Goal: Task Accomplishment & Management: Use online tool/utility

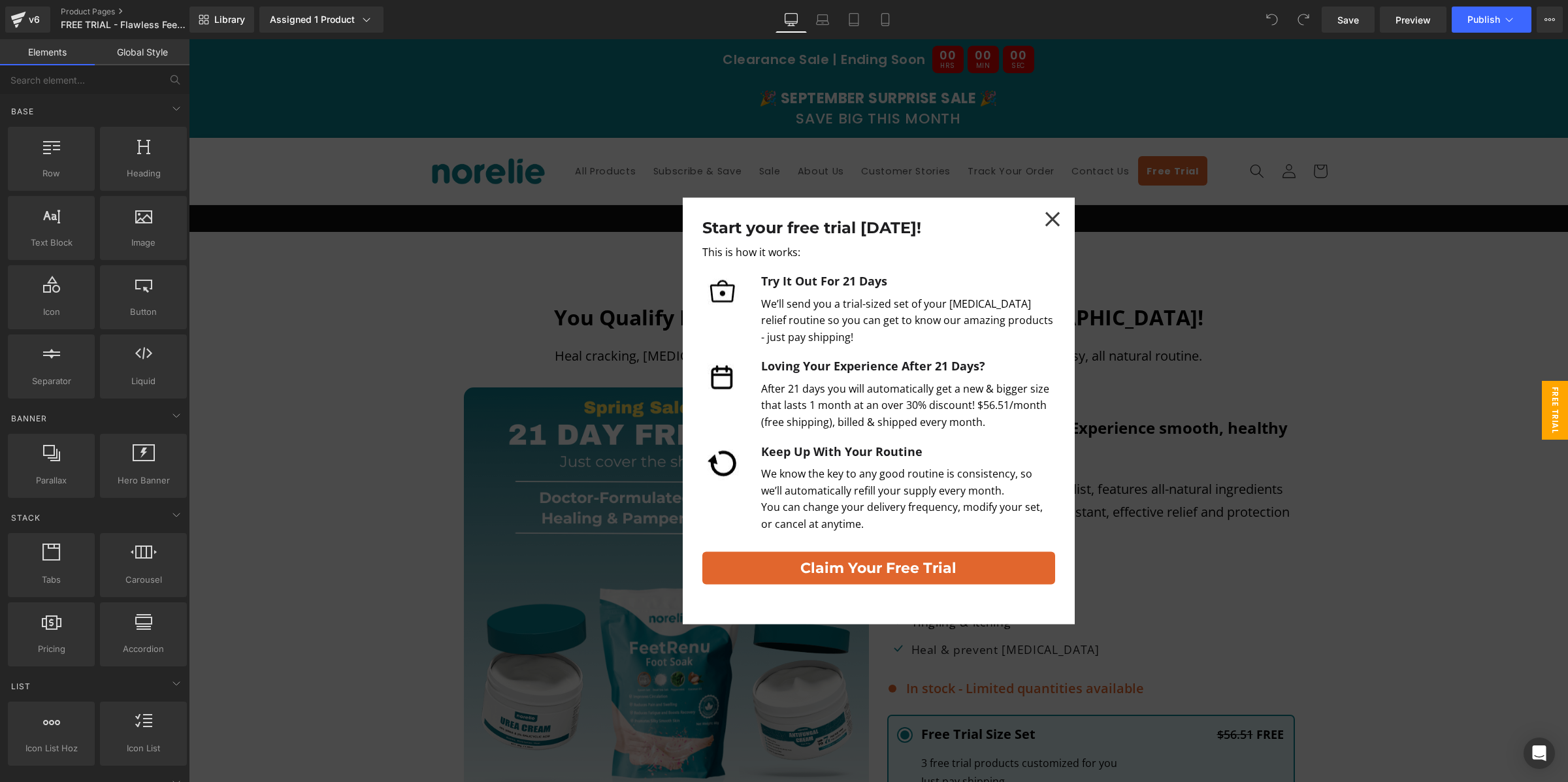
click at [1056, 226] on icon at bounding box center [1052, 219] width 16 height 16
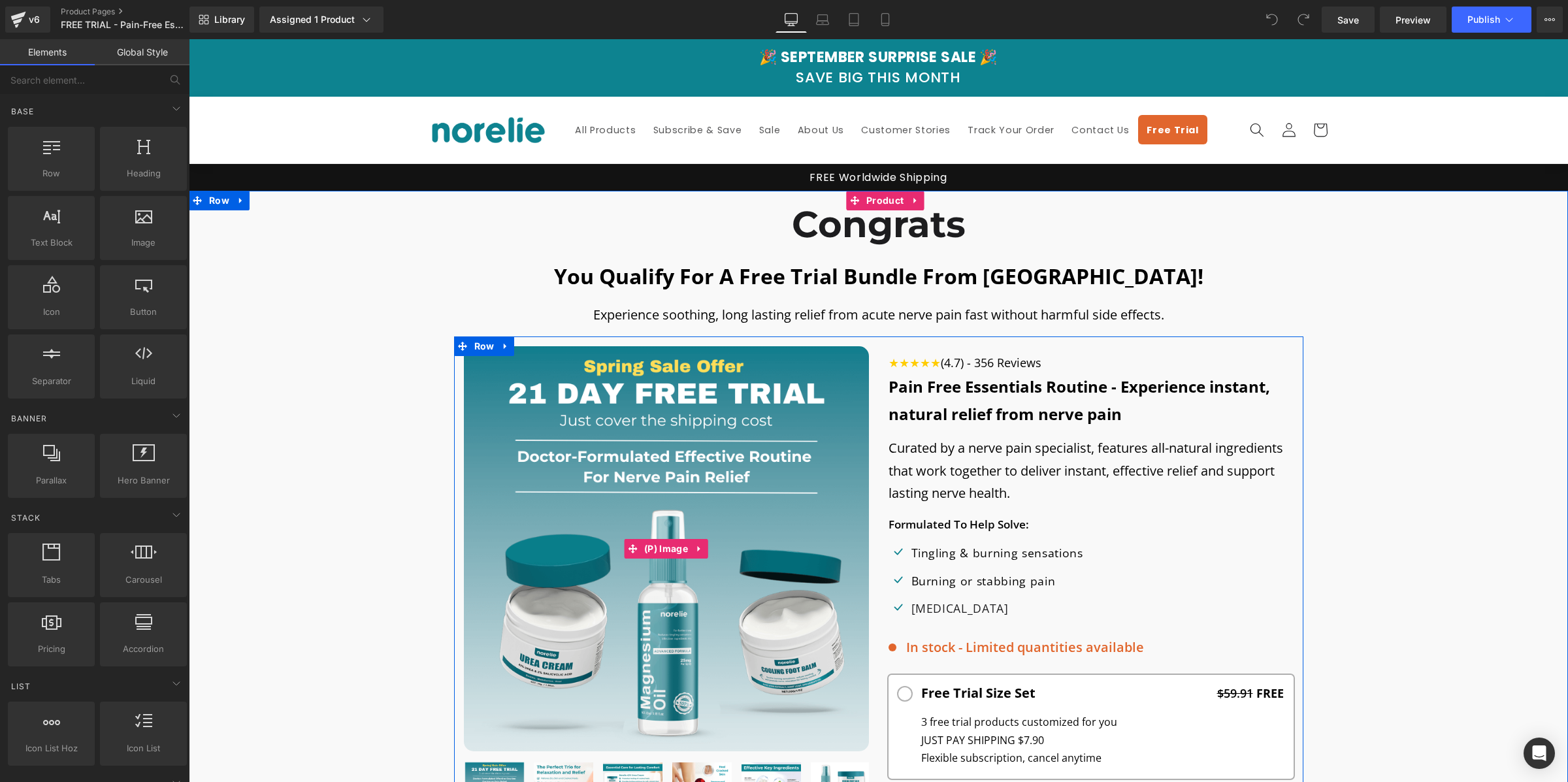
scroll to position [371, 0]
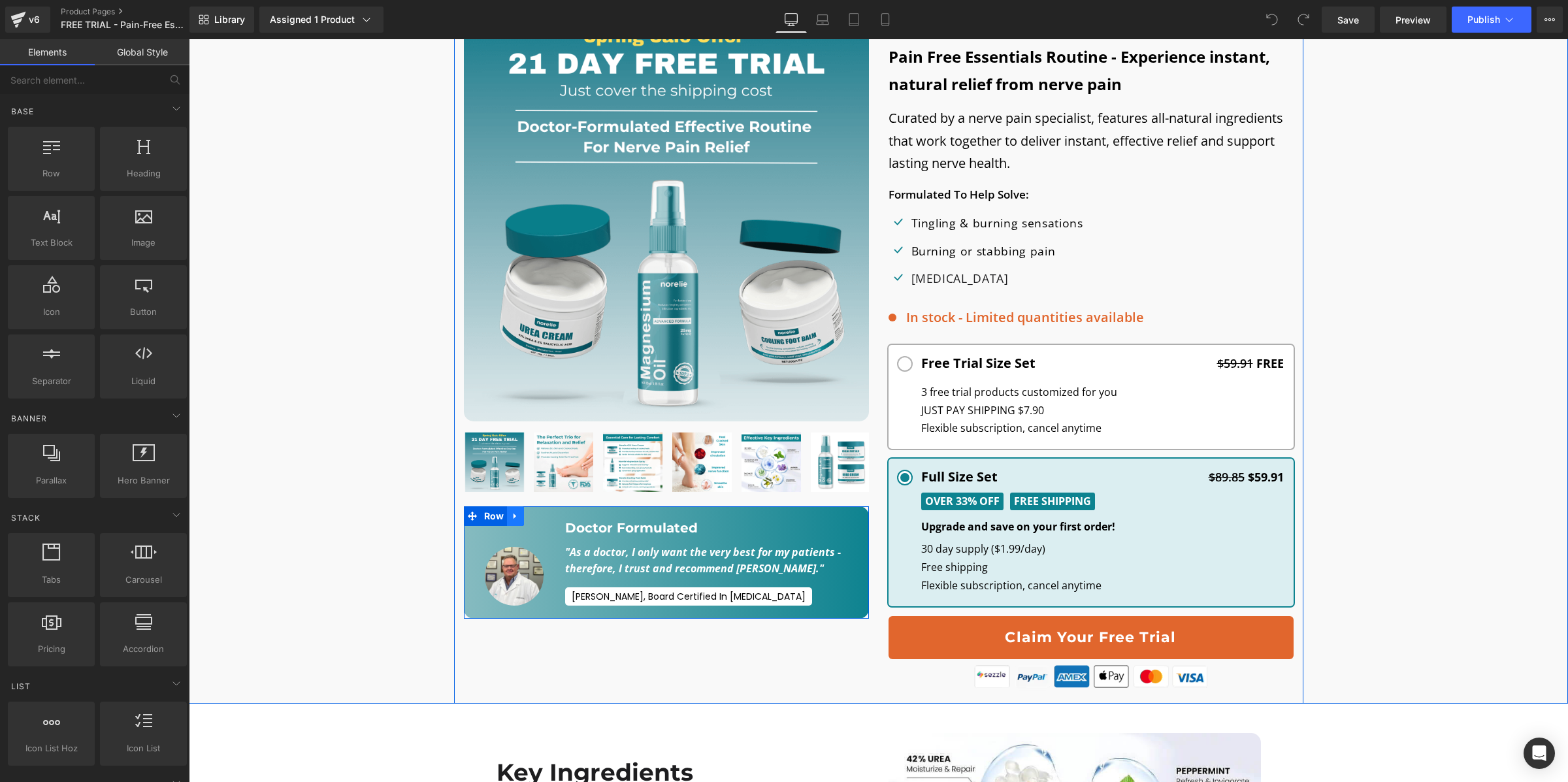
click at [511, 520] on icon at bounding box center [515, 516] width 9 height 9
click at [543, 516] on link at bounding box center [549, 516] width 17 height 20
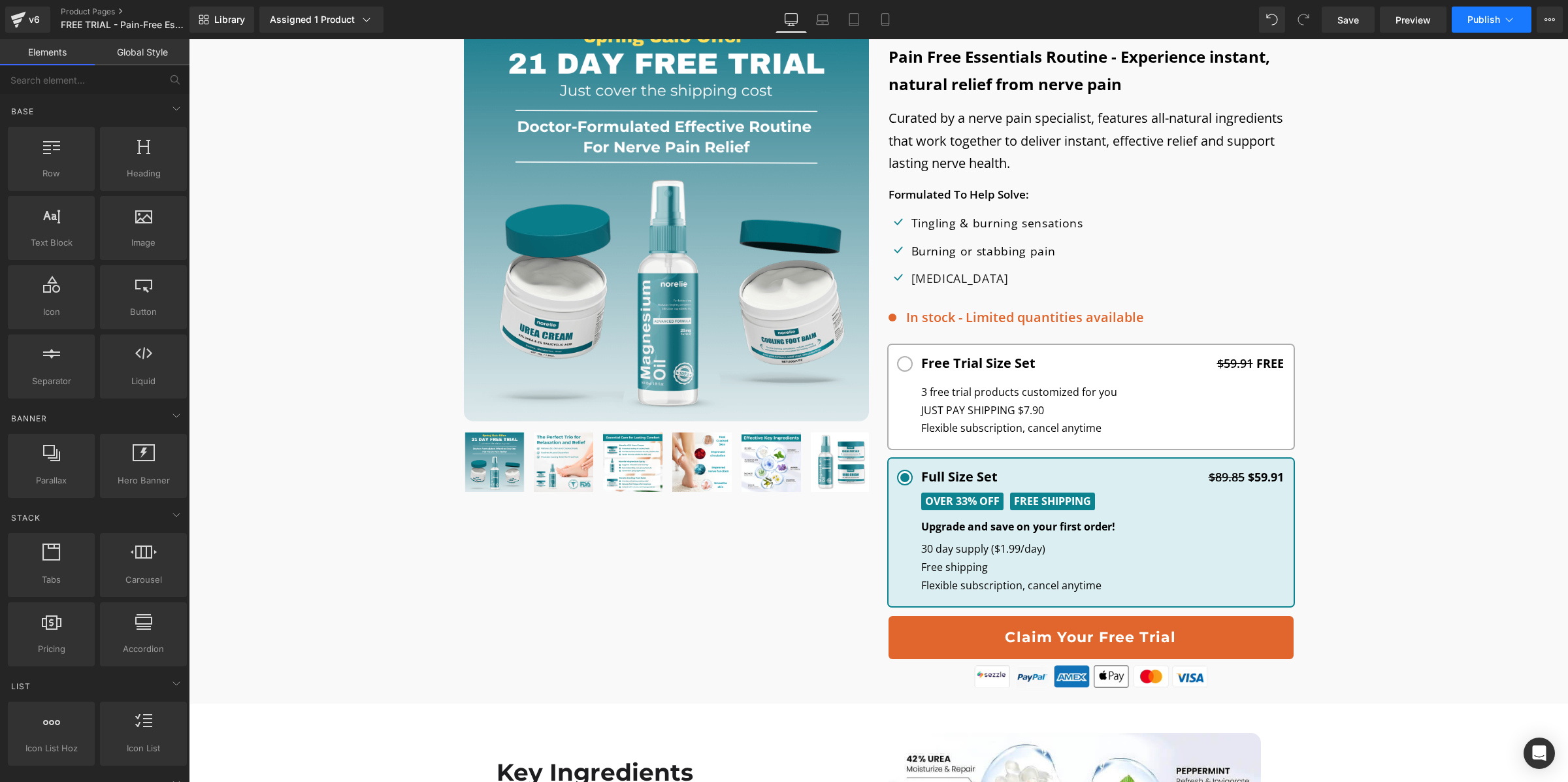
click at [1461, 18] on button "Publish" at bounding box center [1491, 20] width 80 height 26
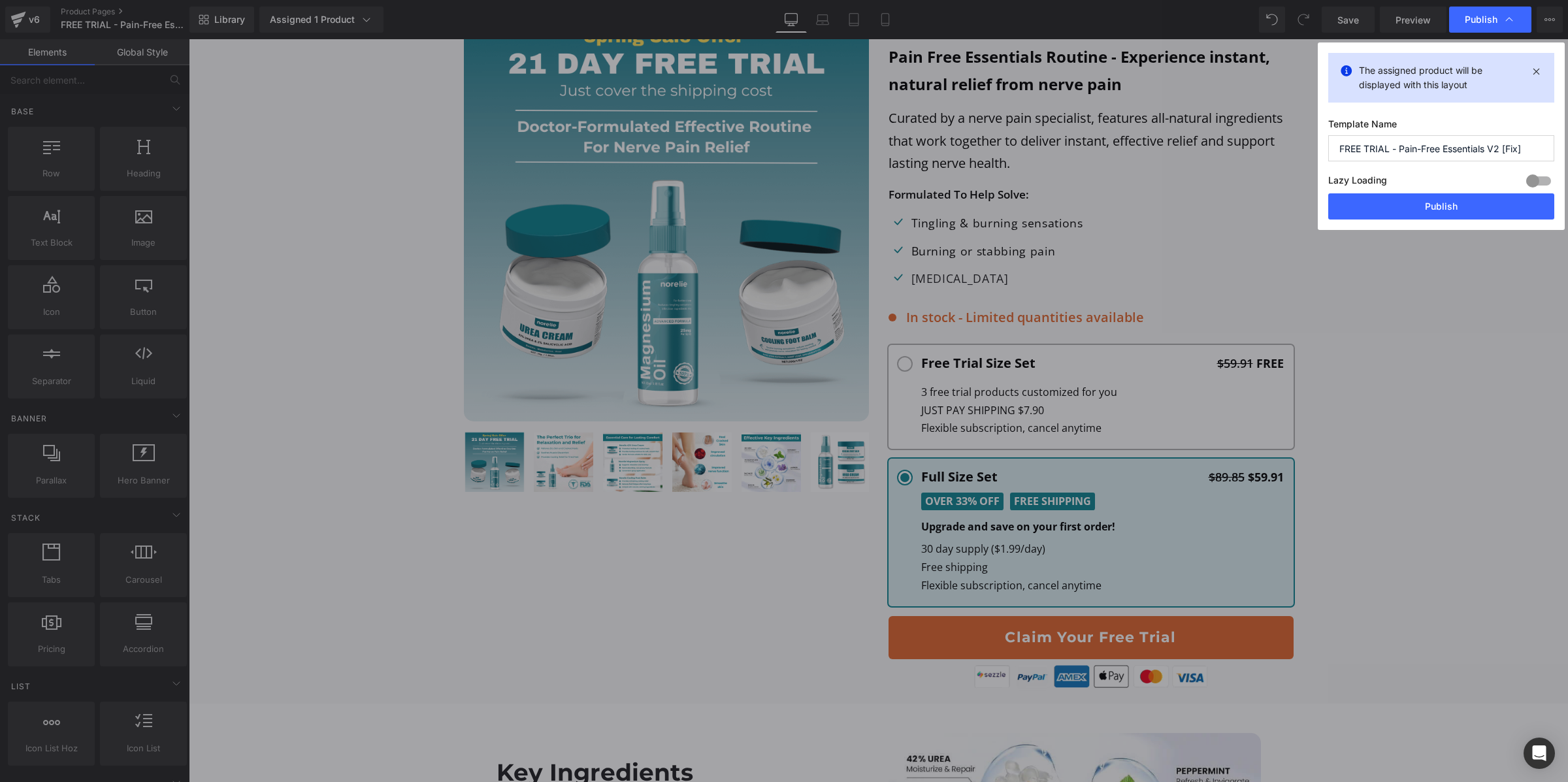
click at [1542, 185] on div at bounding box center [1538, 181] width 31 height 21
click at [1531, 210] on button "Publish" at bounding box center [1441, 206] width 226 height 26
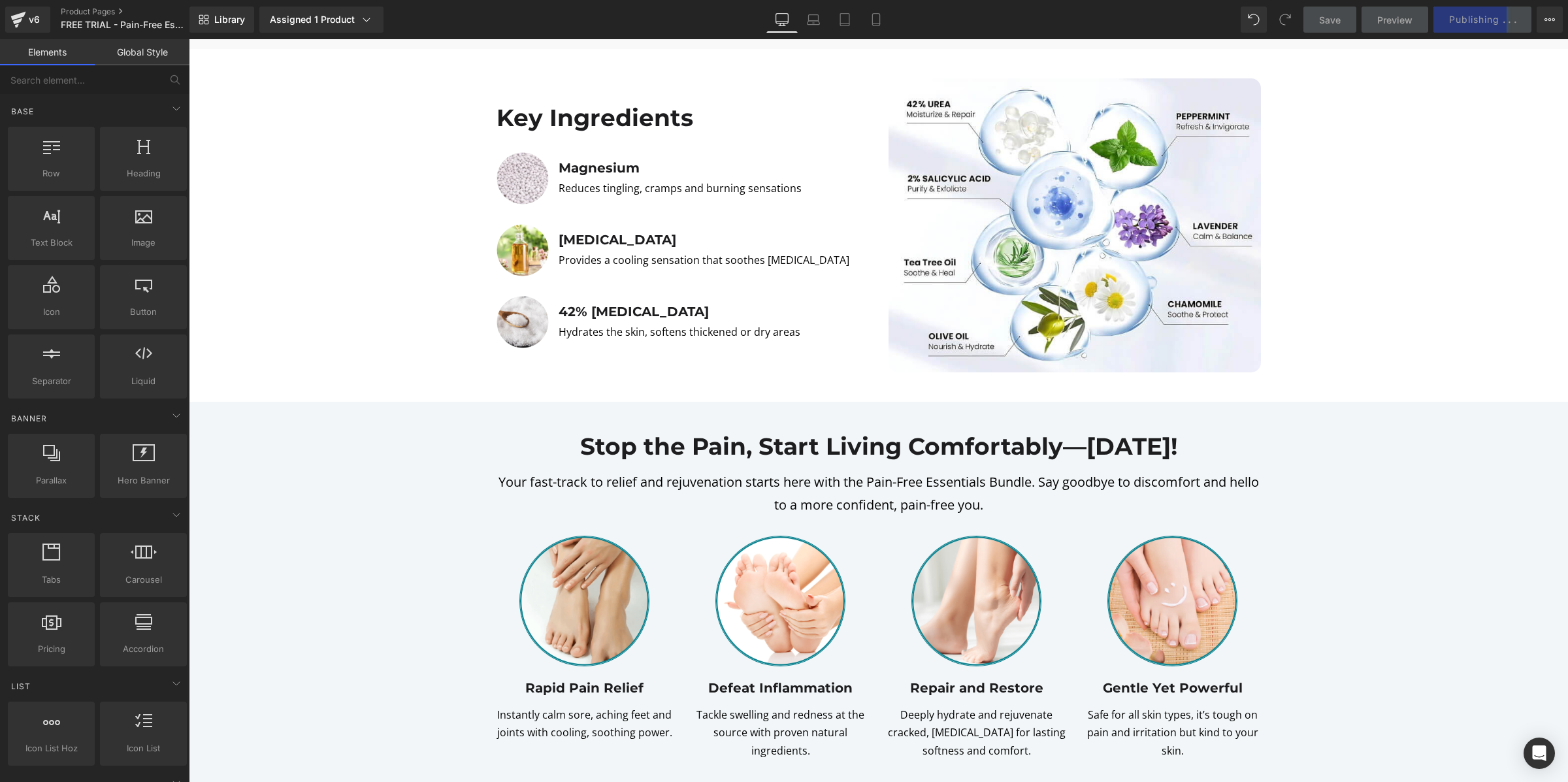
scroll to position [0, 0]
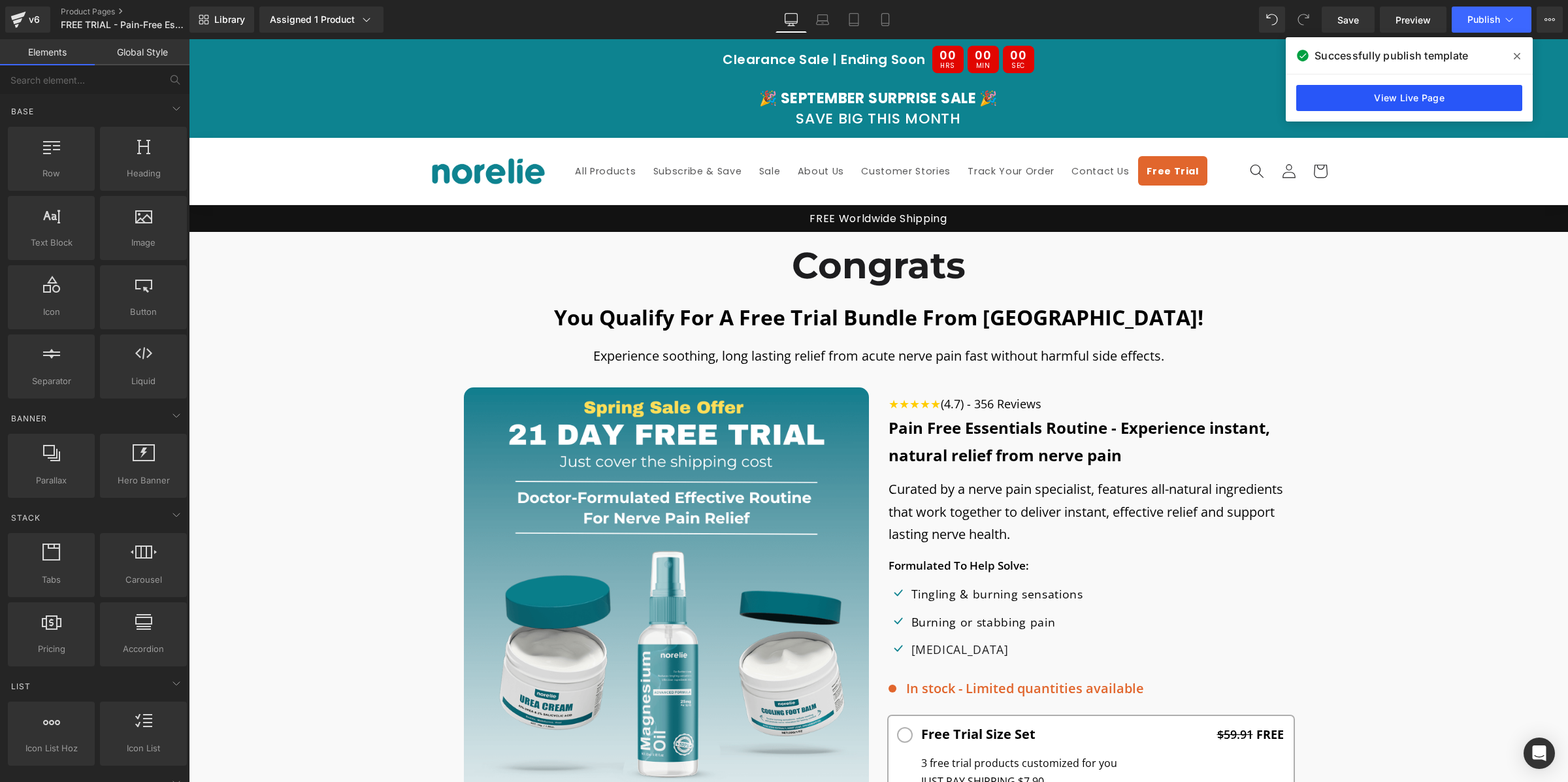
click at [1405, 97] on link "View Live Page" at bounding box center [1409, 98] width 226 height 26
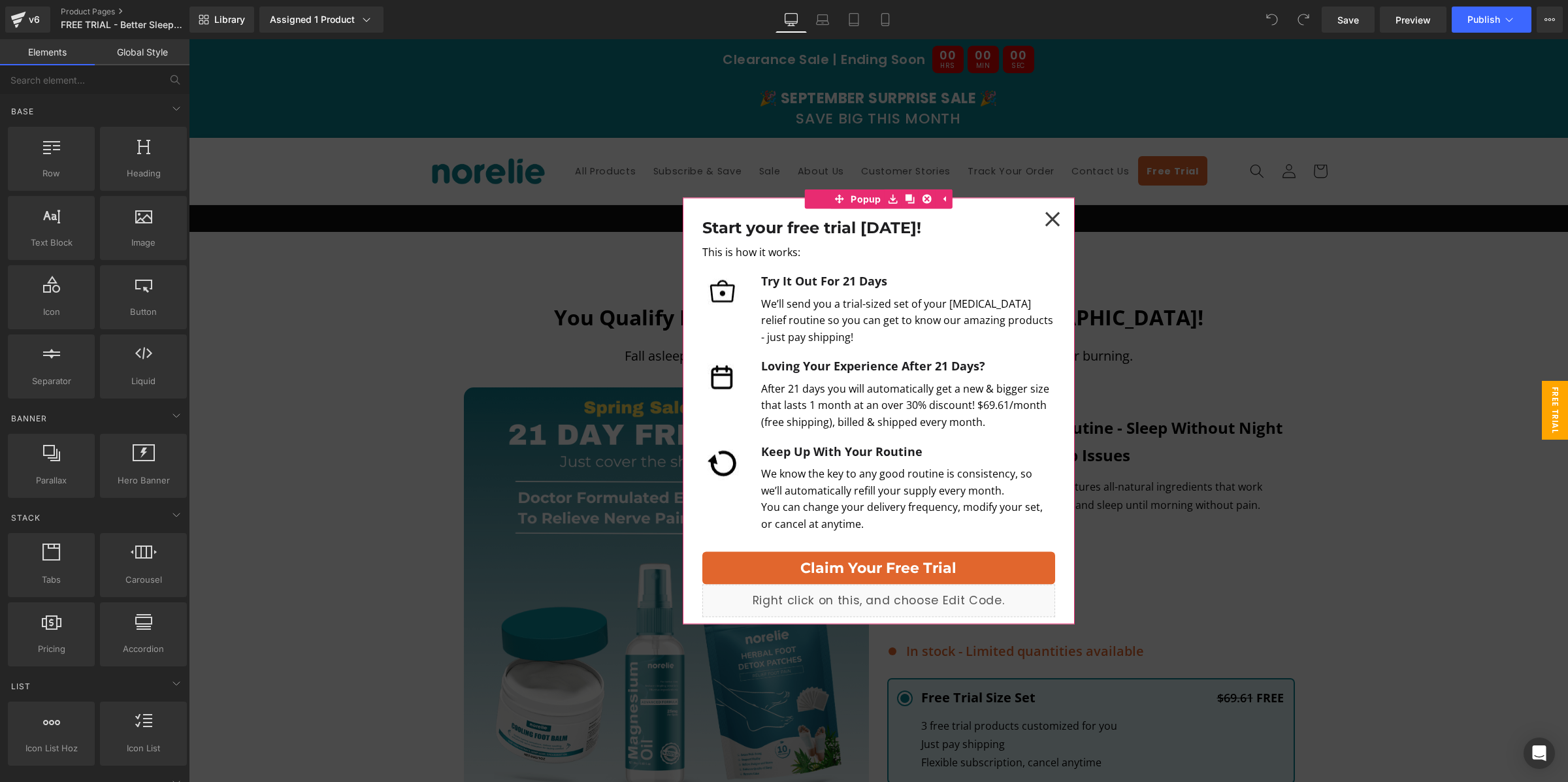
click at [1051, 215] on icon at bounding box center [1052, 219] width 16 height 16
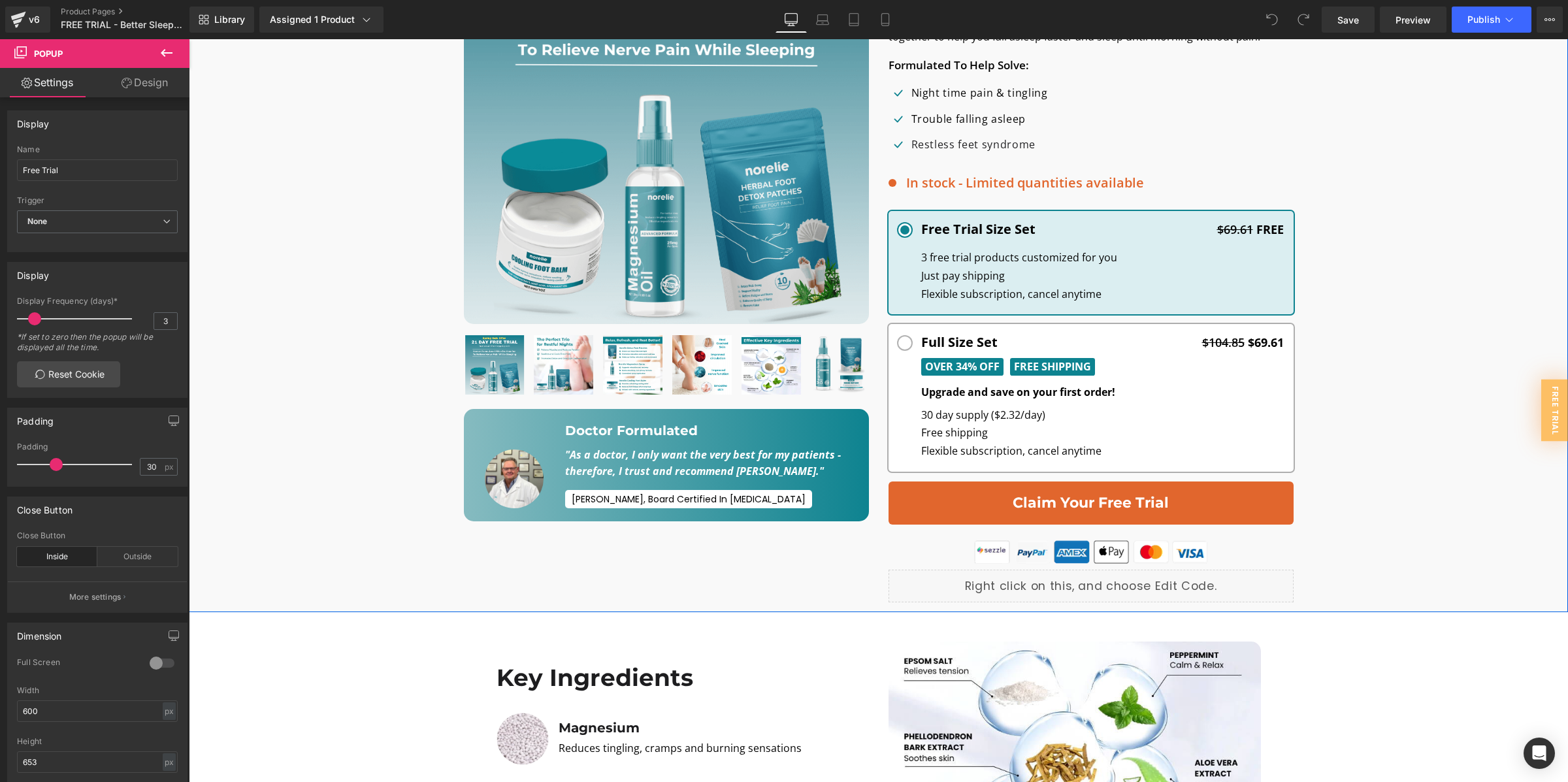
scroll to position [472, 0]
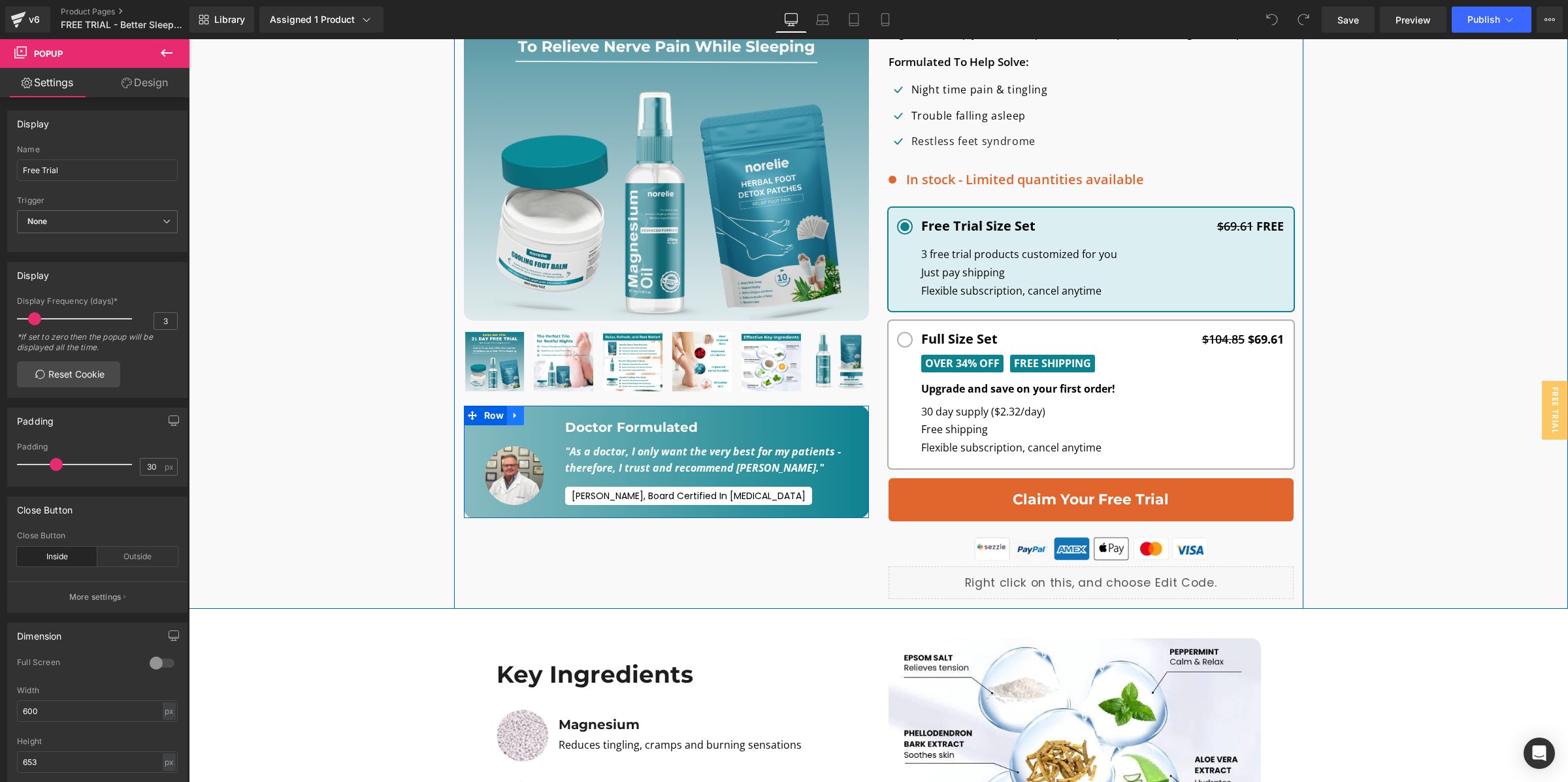
click at [520, 421] on link at bounding box center [515, 415] width 17 height 20
click at [545, 418] on icon at bounding box center [549, 415] width 9 height 9
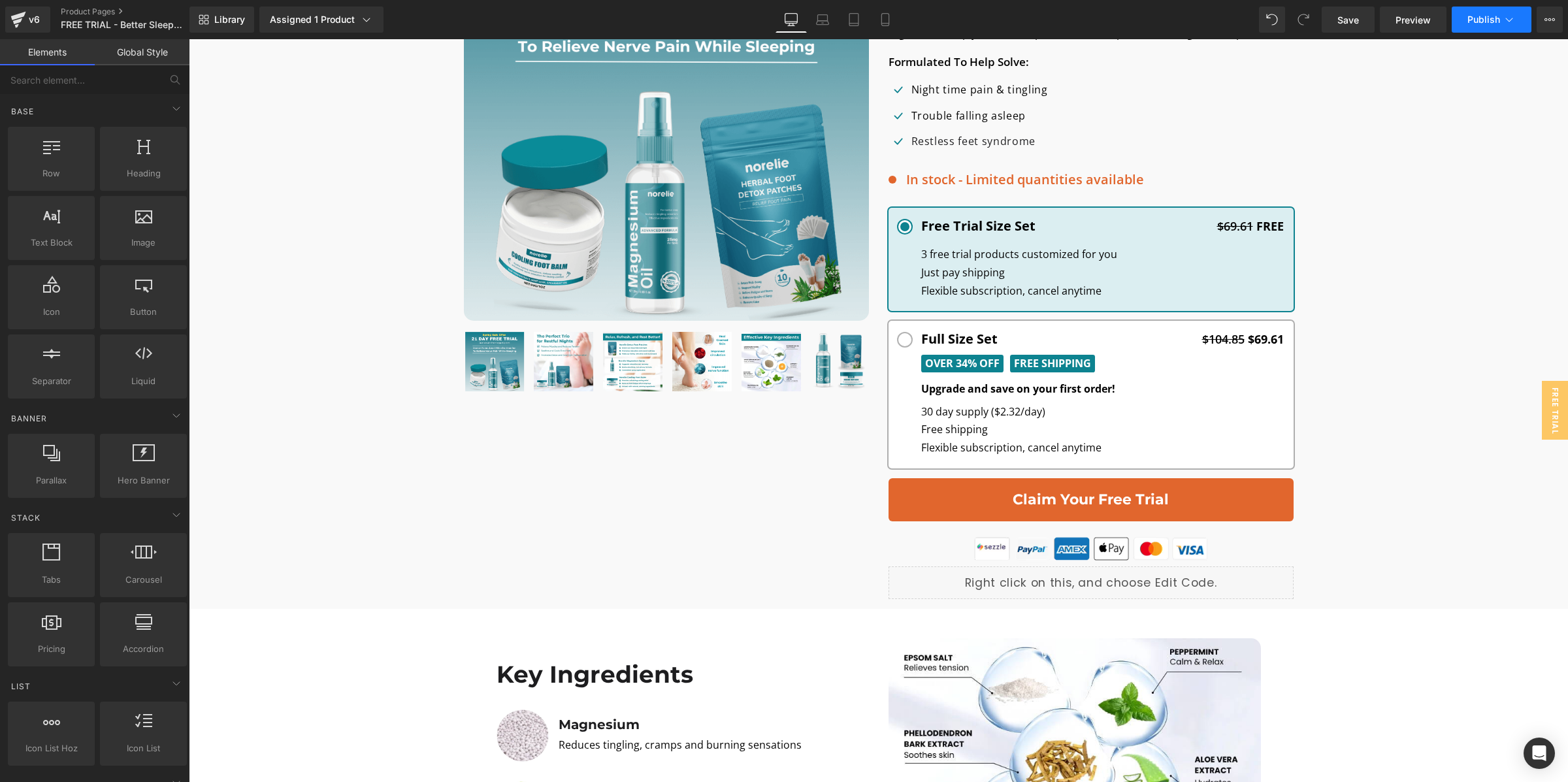
click at [1461, 22] on button "Publish" at bounding box center [1491, 20] width 80 height 26
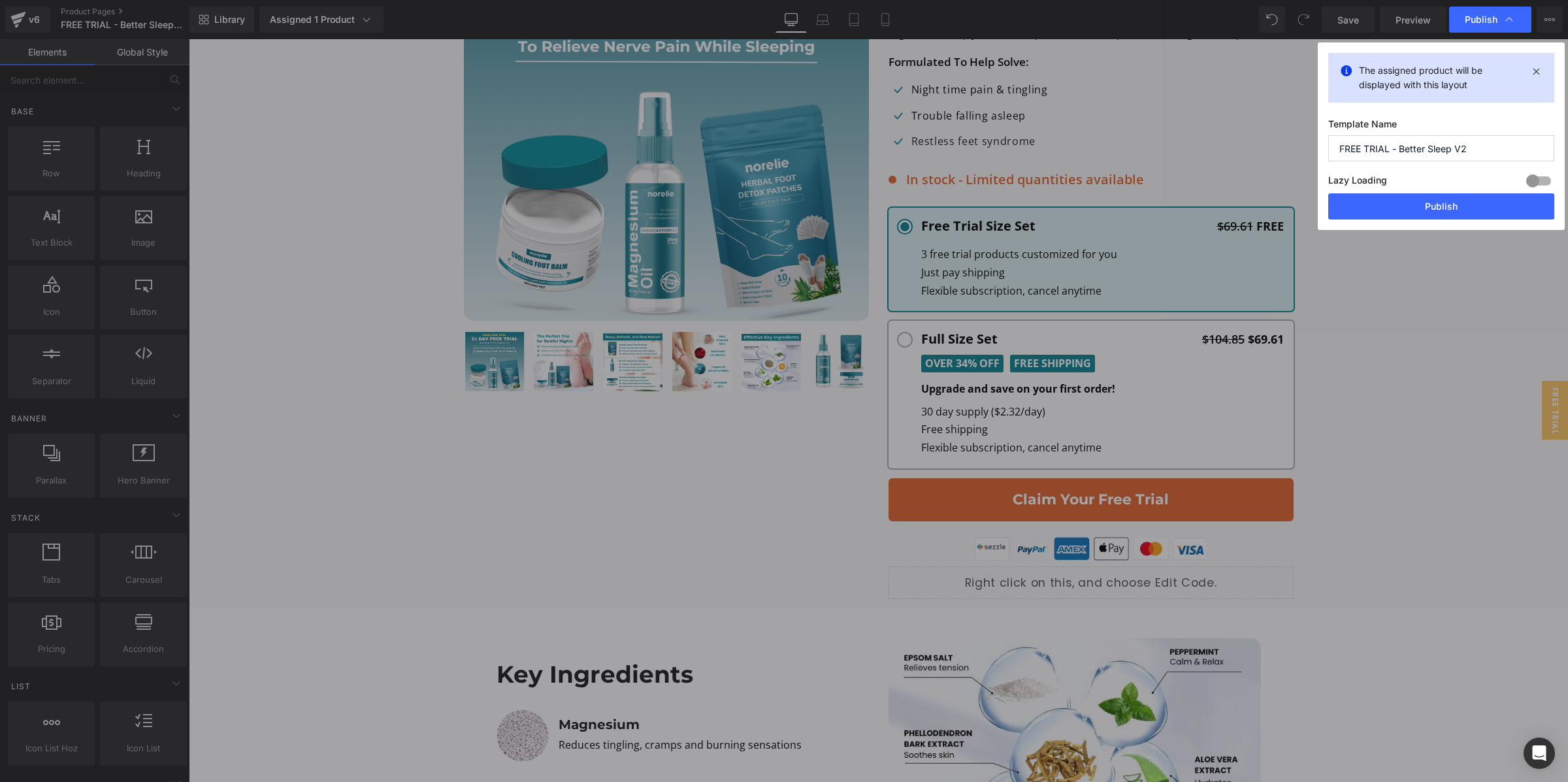
click at [1550, 182] on div at bounding box center [1538, 181] width 31 height 21
click at [1519, 205] on button "Publish" at bounding box center [1441, 206] width 226 height 26
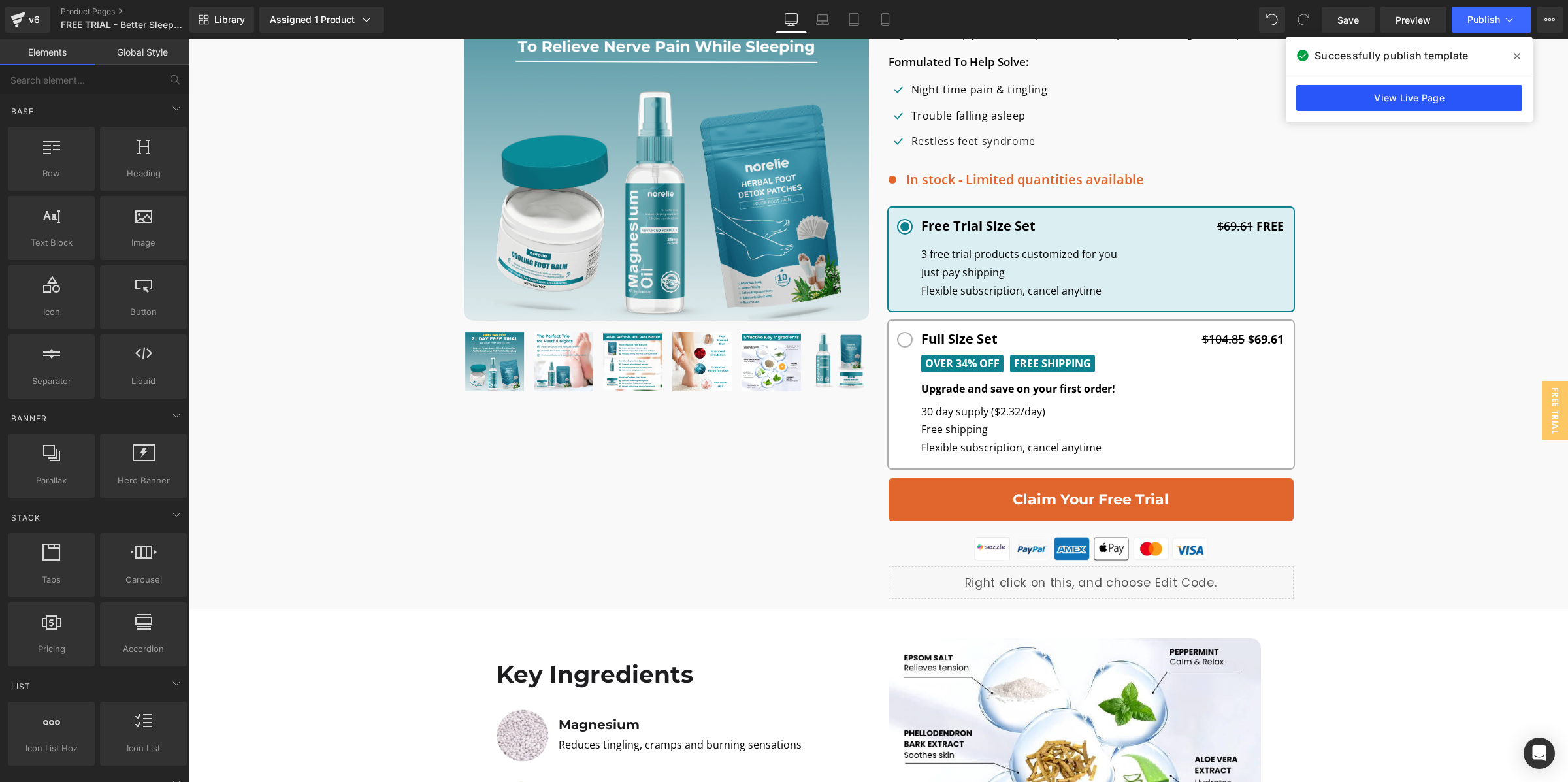
click at [1370, 104] on link "View Live Page" at bounding box center [1409, 98] width 226 height 26
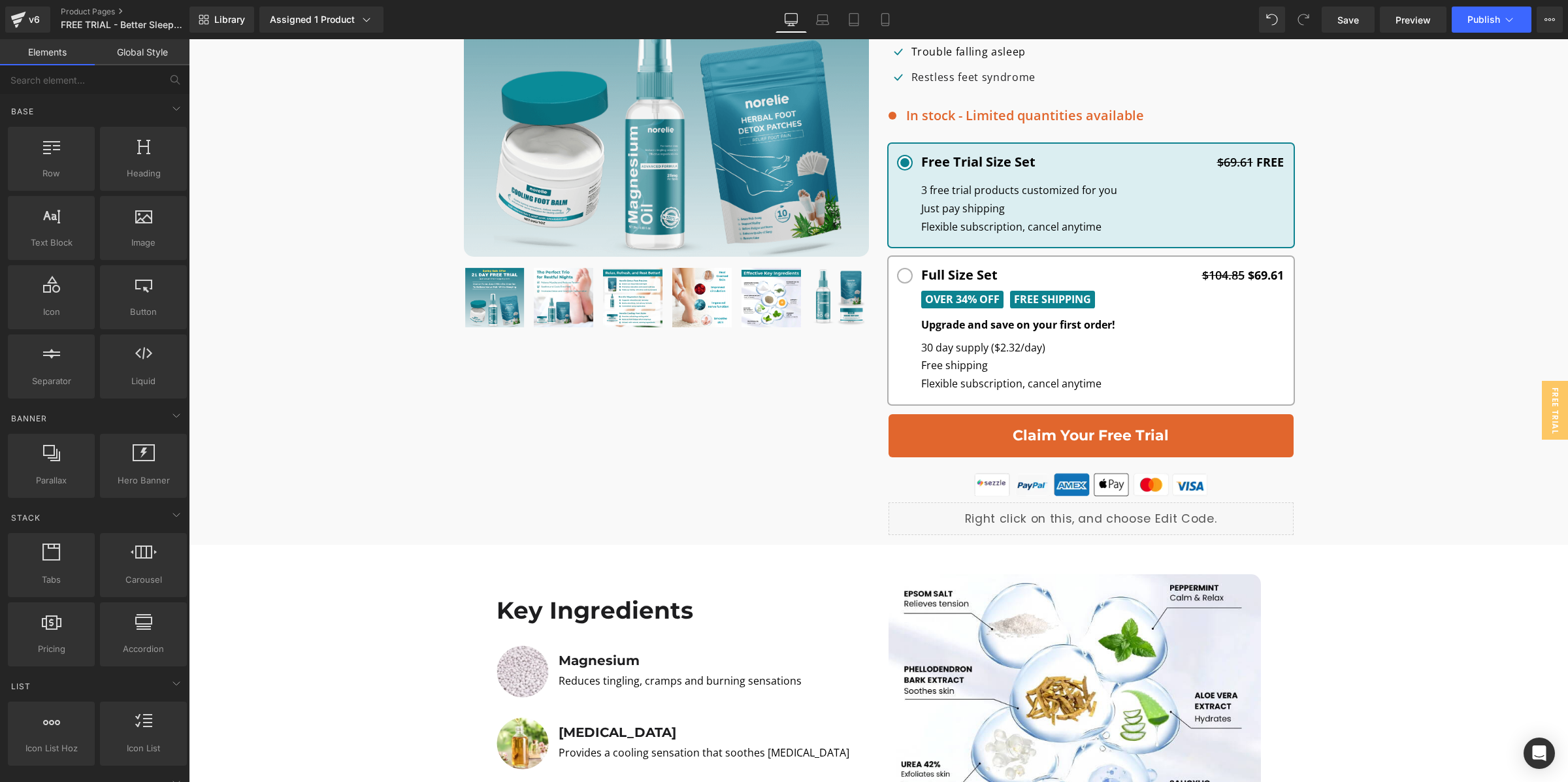
scroll to position [530, 0]
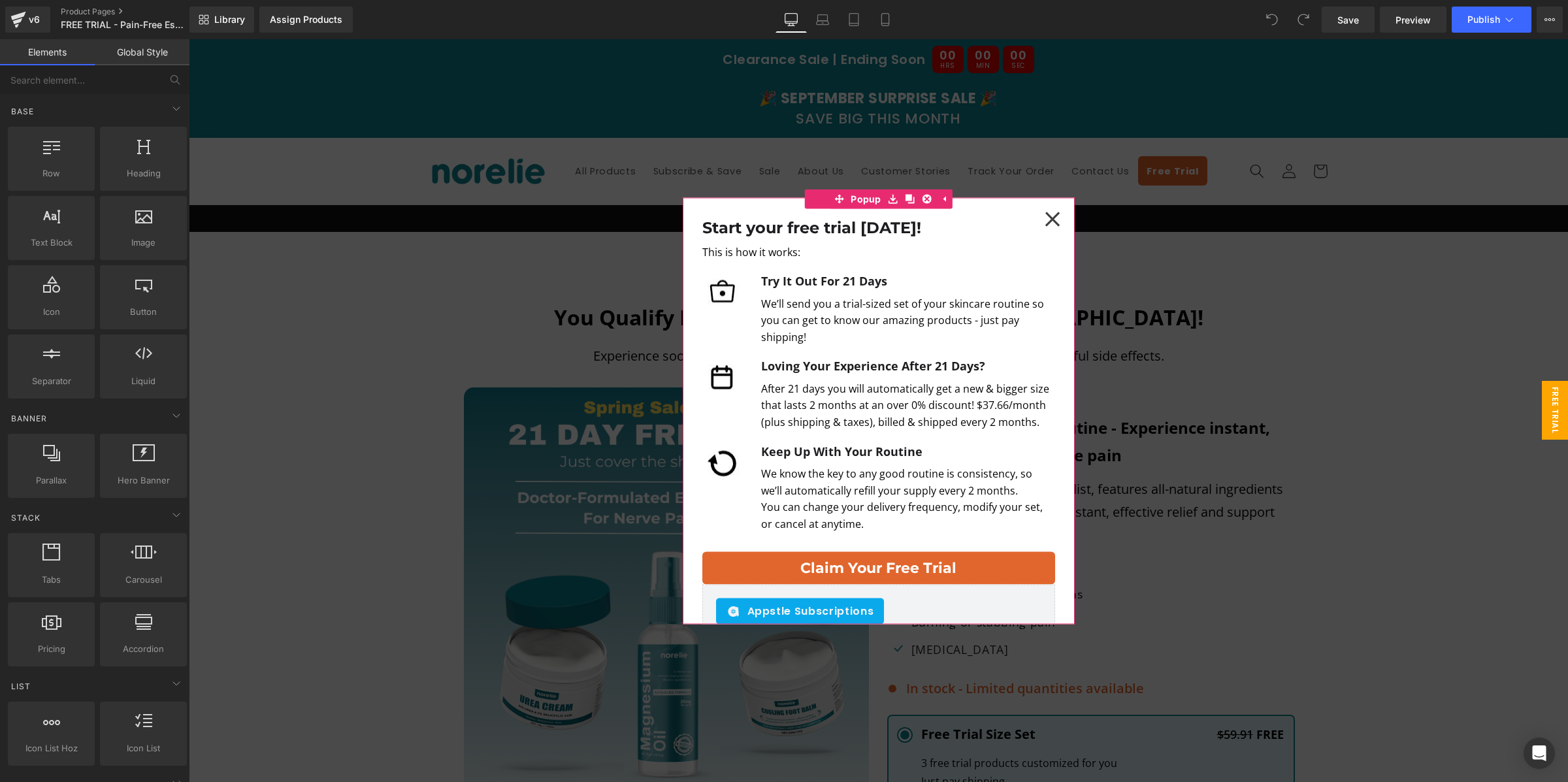
click at [1044, 230] on div at bounding box center [1053, 219] width 39 height 39
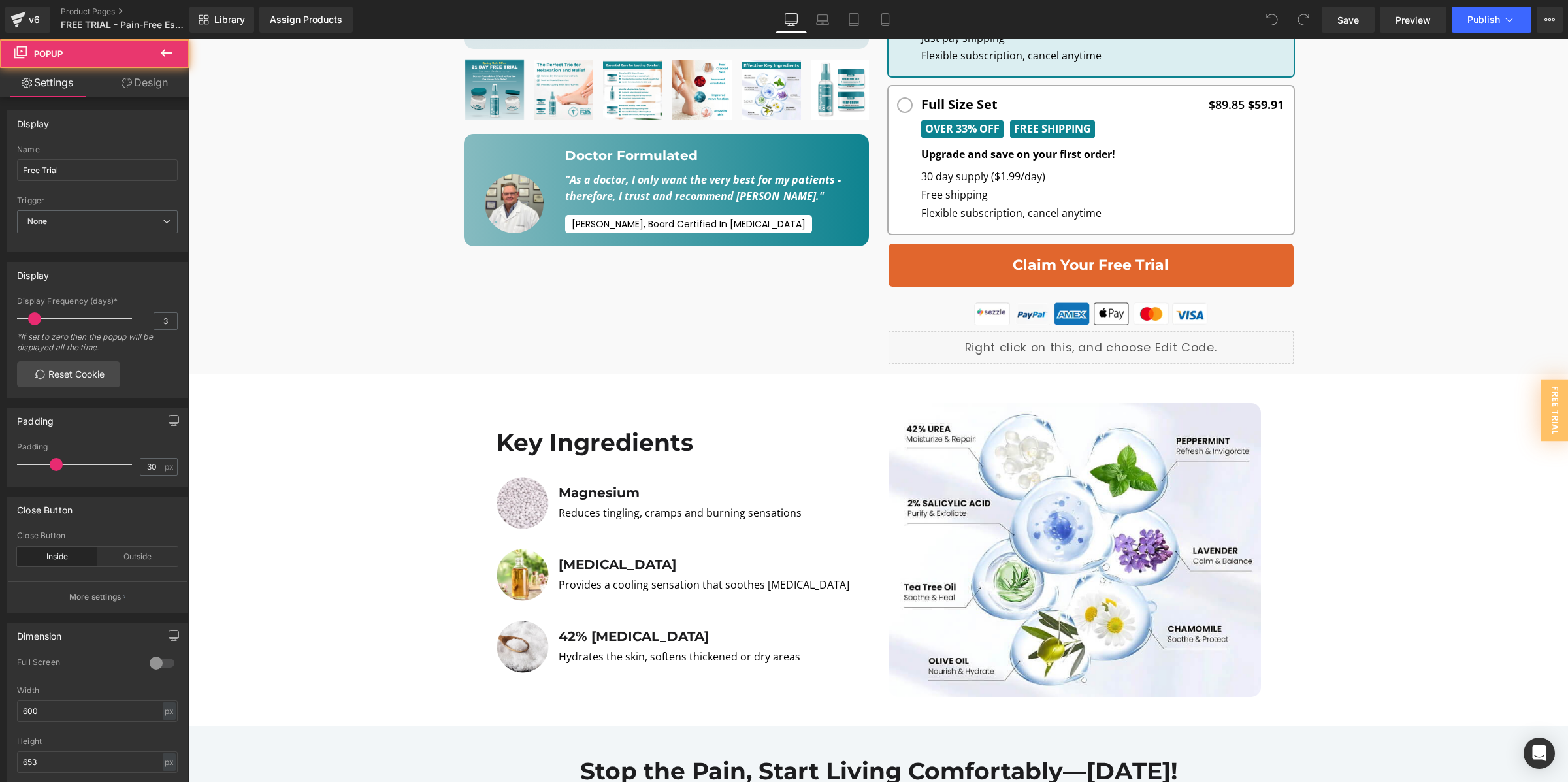
scroll to position [746, 0]
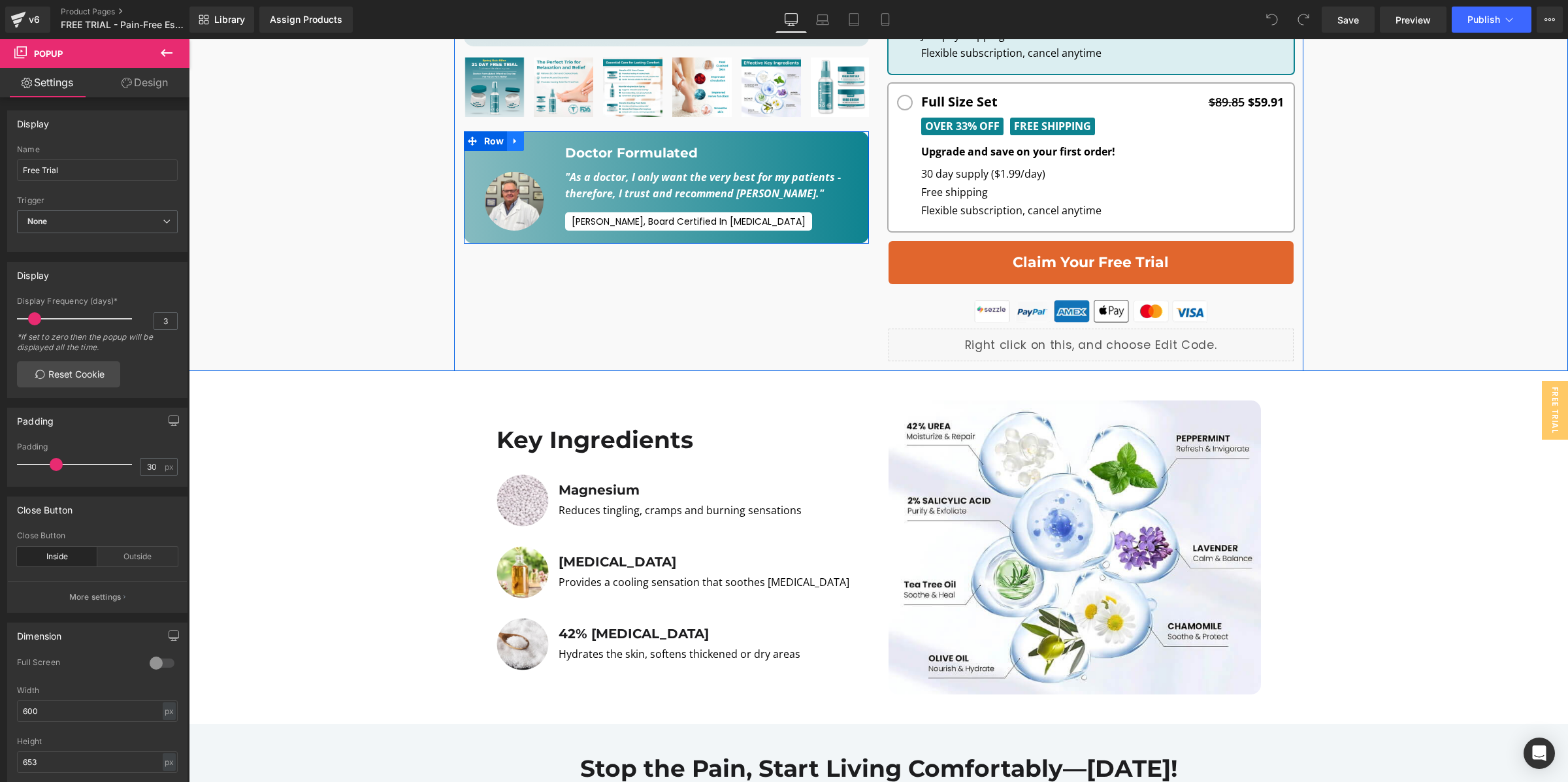
click at [515, 140] on icon at bounding box center [515, 141] width 9 height 9
click at [549, 139] on icon at bounding box center [549, 142] width 9 height 9
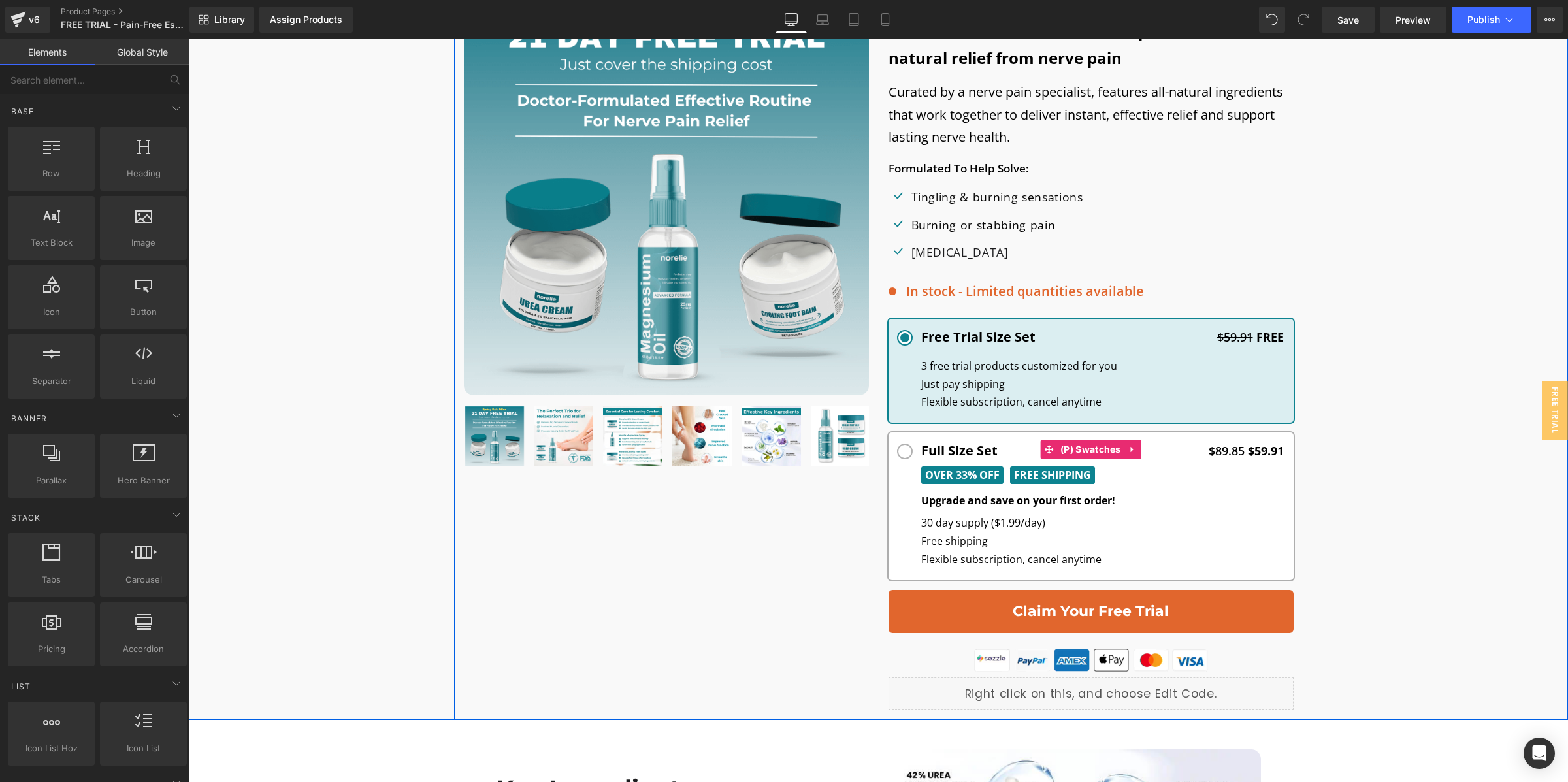
scroll to position [363, 0]
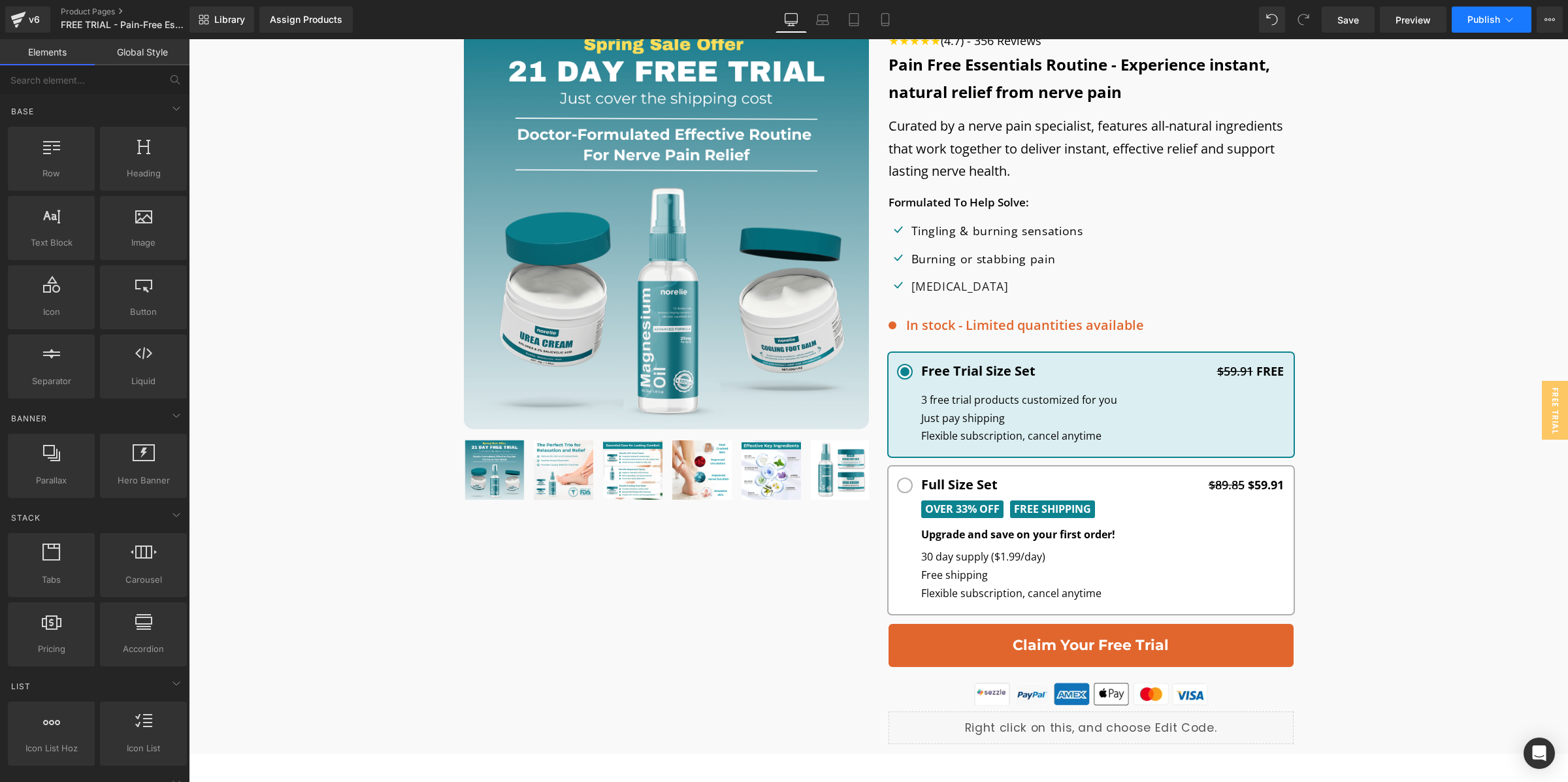
click at [1480, 15] on span "Publish" at bounding box center [1483, 19] width 33 height 10
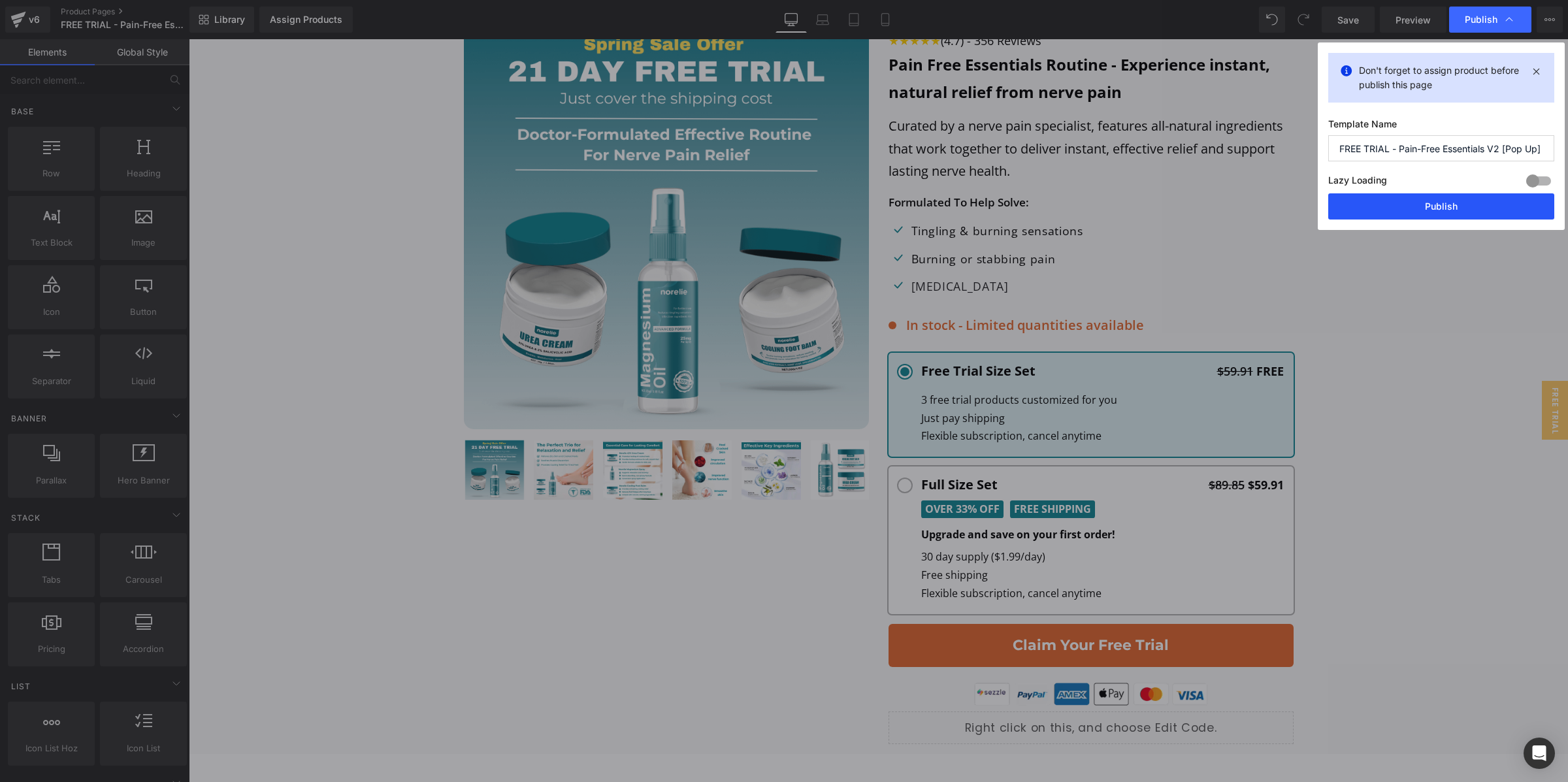
drag, startPoint x: 1531, startPoint y: 180, endPoint x: 1498, endPoint y: 194, distance: 35.8
click at [1531, 180] on div at bounding box center [1538, 181] width 31 height 21
click at [1489, 201] on button "Publish" at bounding box center [1441, 206] width 226 height 26
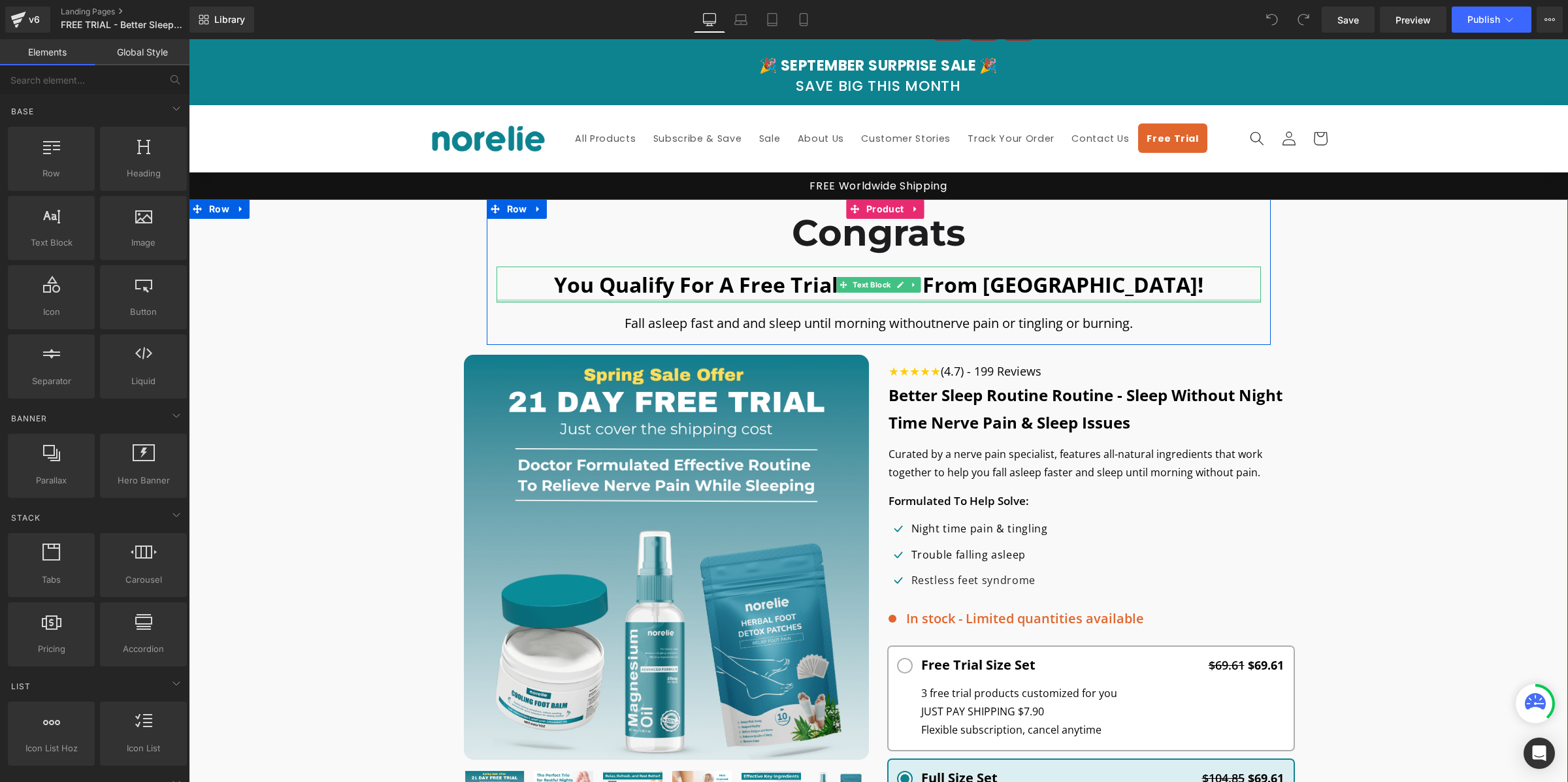
scroll to position [413, 0]
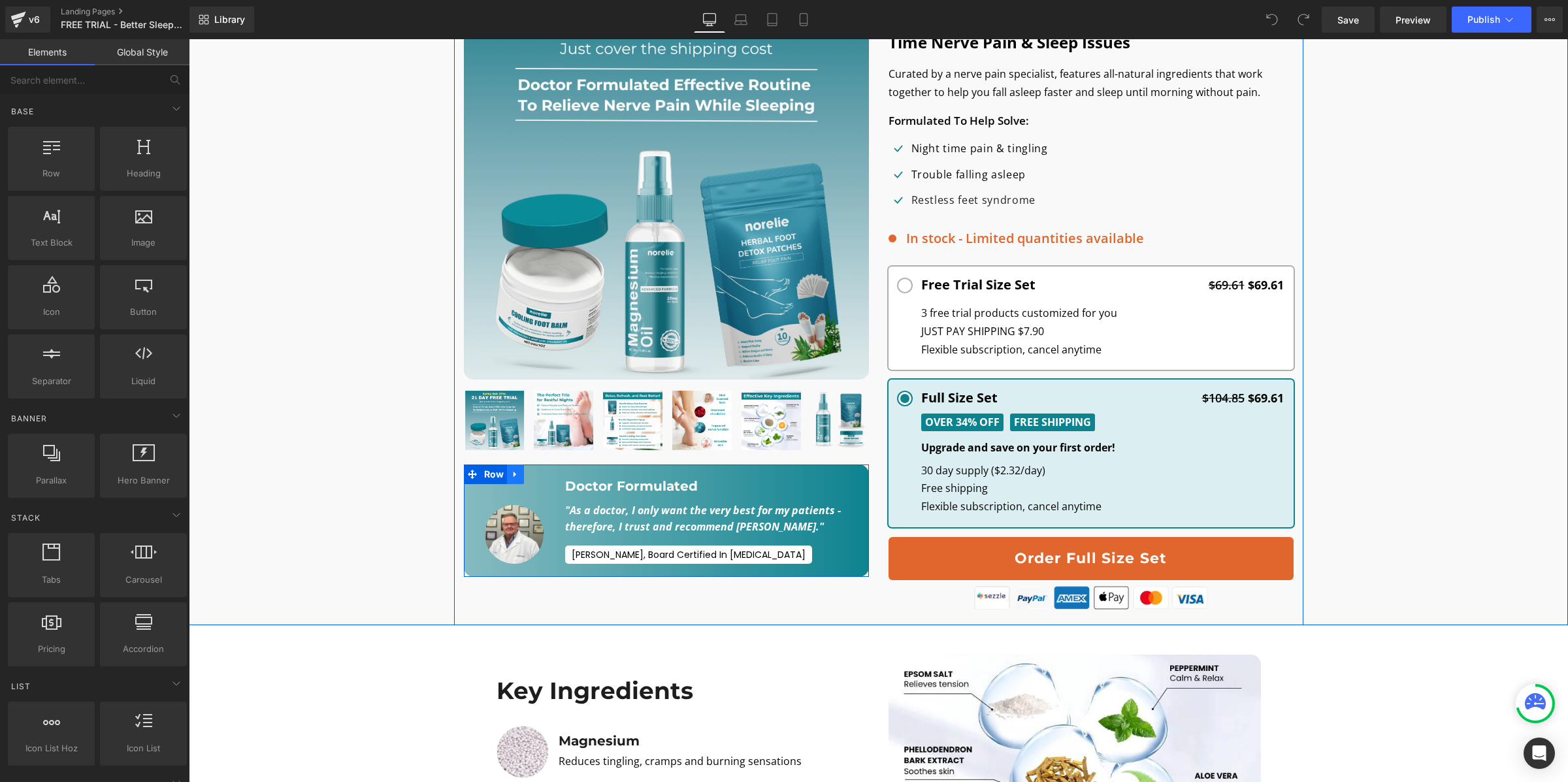
click at [511, 478] on icon at bounding box center [515, 474] width 9 height 9
click at [547, 475] on icon at bounding box center [549, 474] width 9 height 9
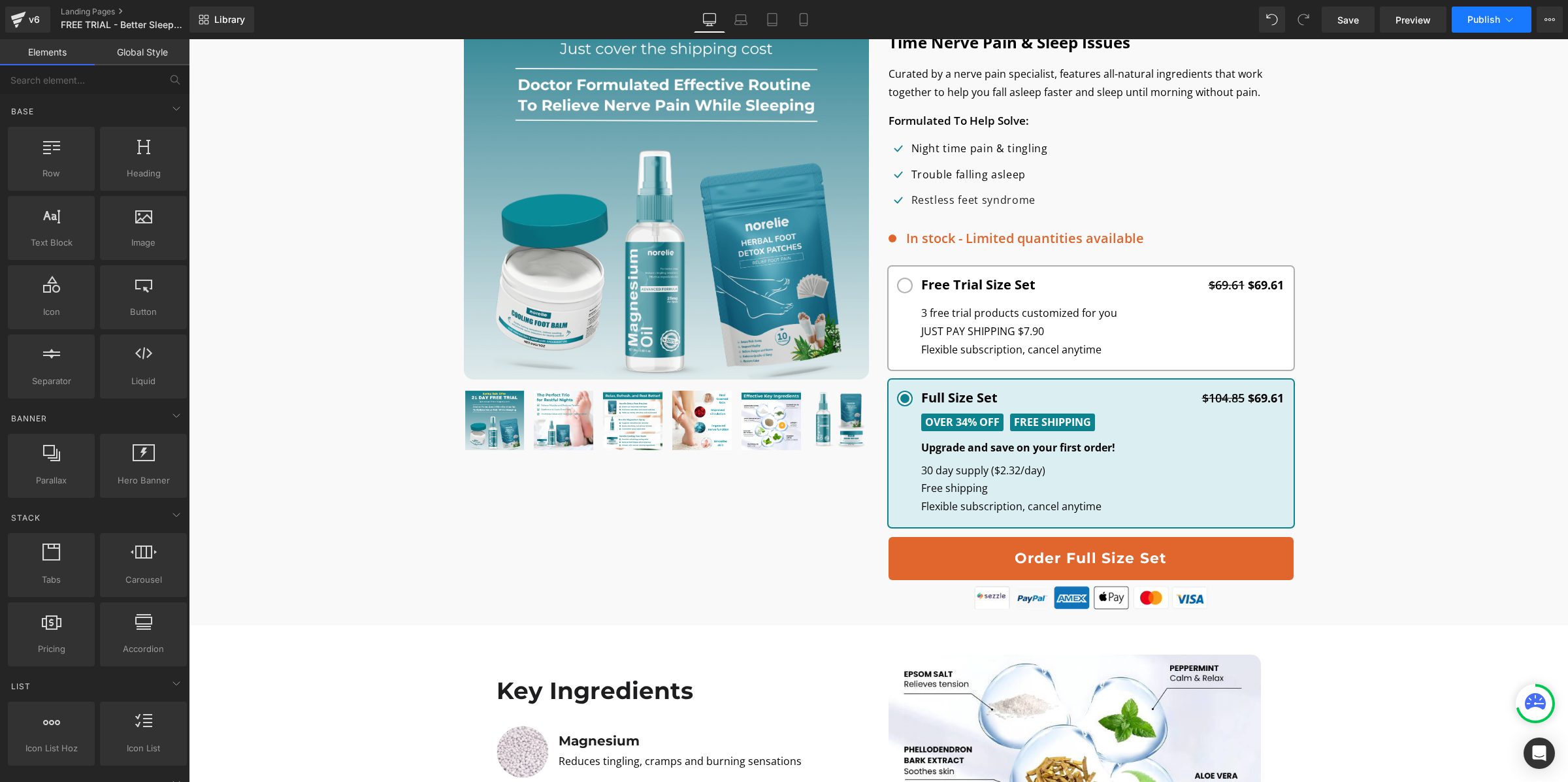
click at [1476, 25] on span "Publish" at bounding box center [1483, 19] width 33 height 10
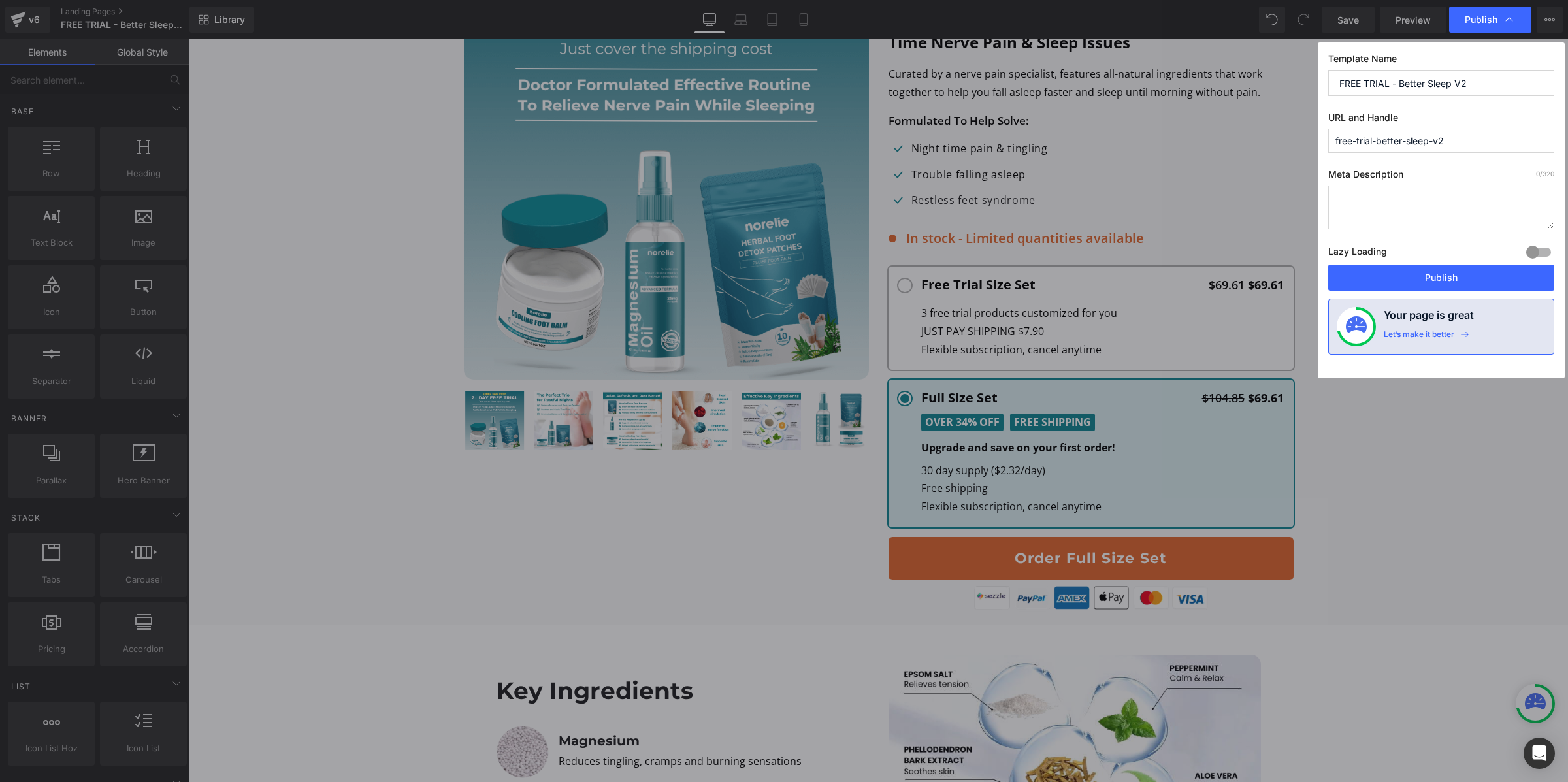
click at [1538, 246] on div at bounding box center [1538, 252] width 31 height 21
click at [1514, 273] on button "Publish" at bounding box center [1441, 278] width 226 height 26
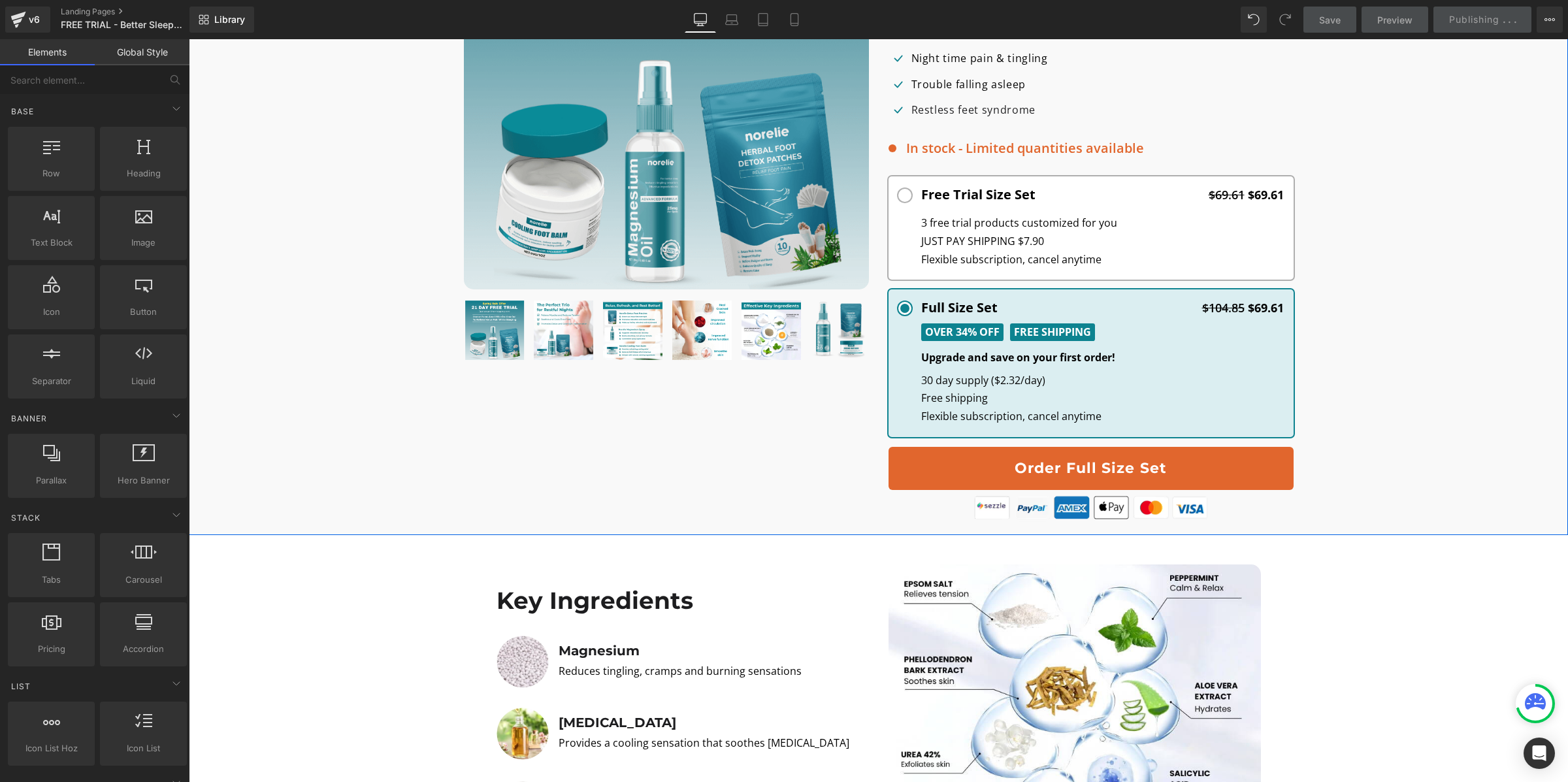
scroll to position [580, 0]
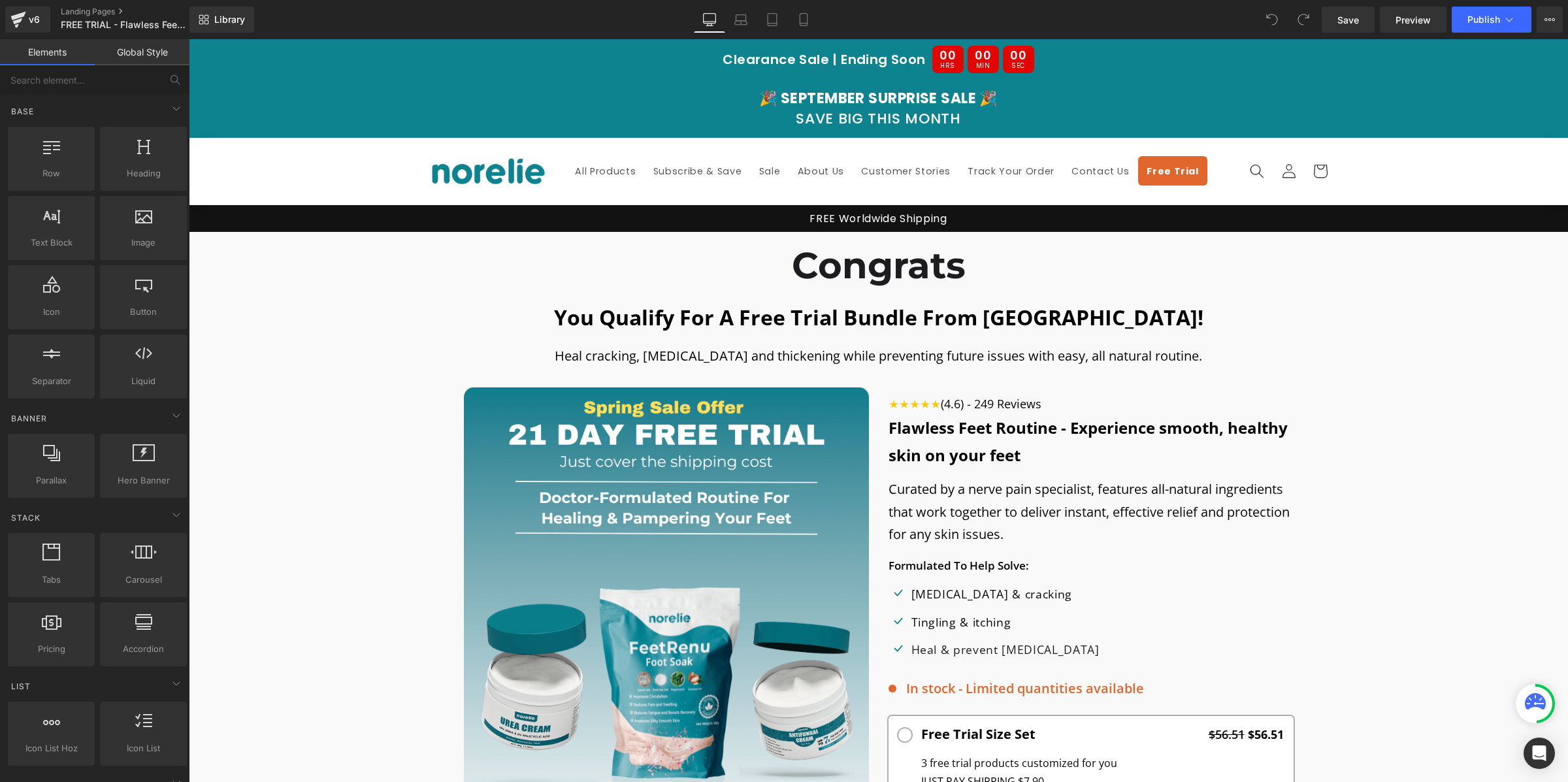
scroll to position [730, 0]
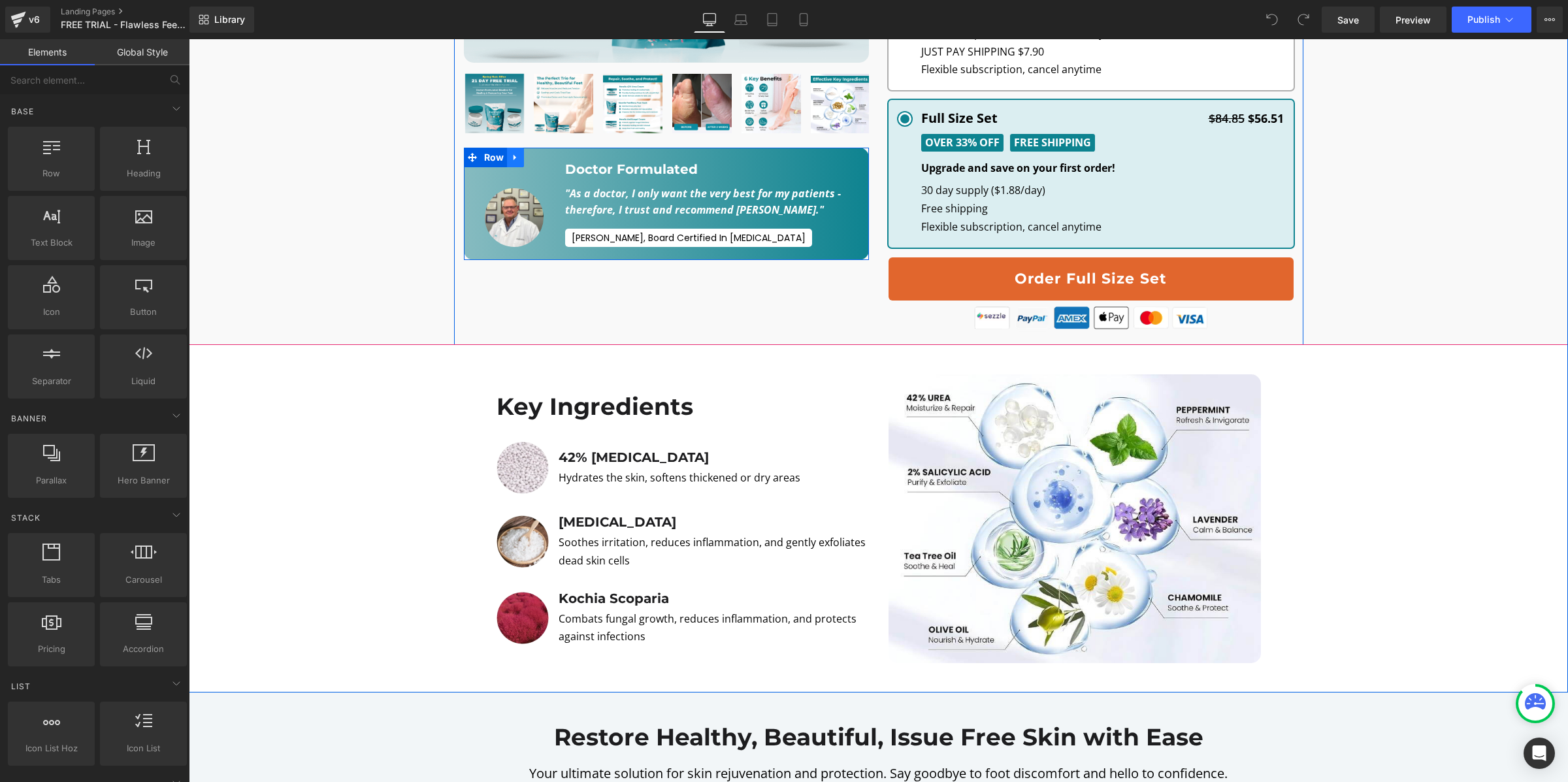
click at [514, 162] on link at bounding box center [515, 157] width 17 height 20
click at [551, 158] on icon at bounding box center [549, 158] width 9 height 9
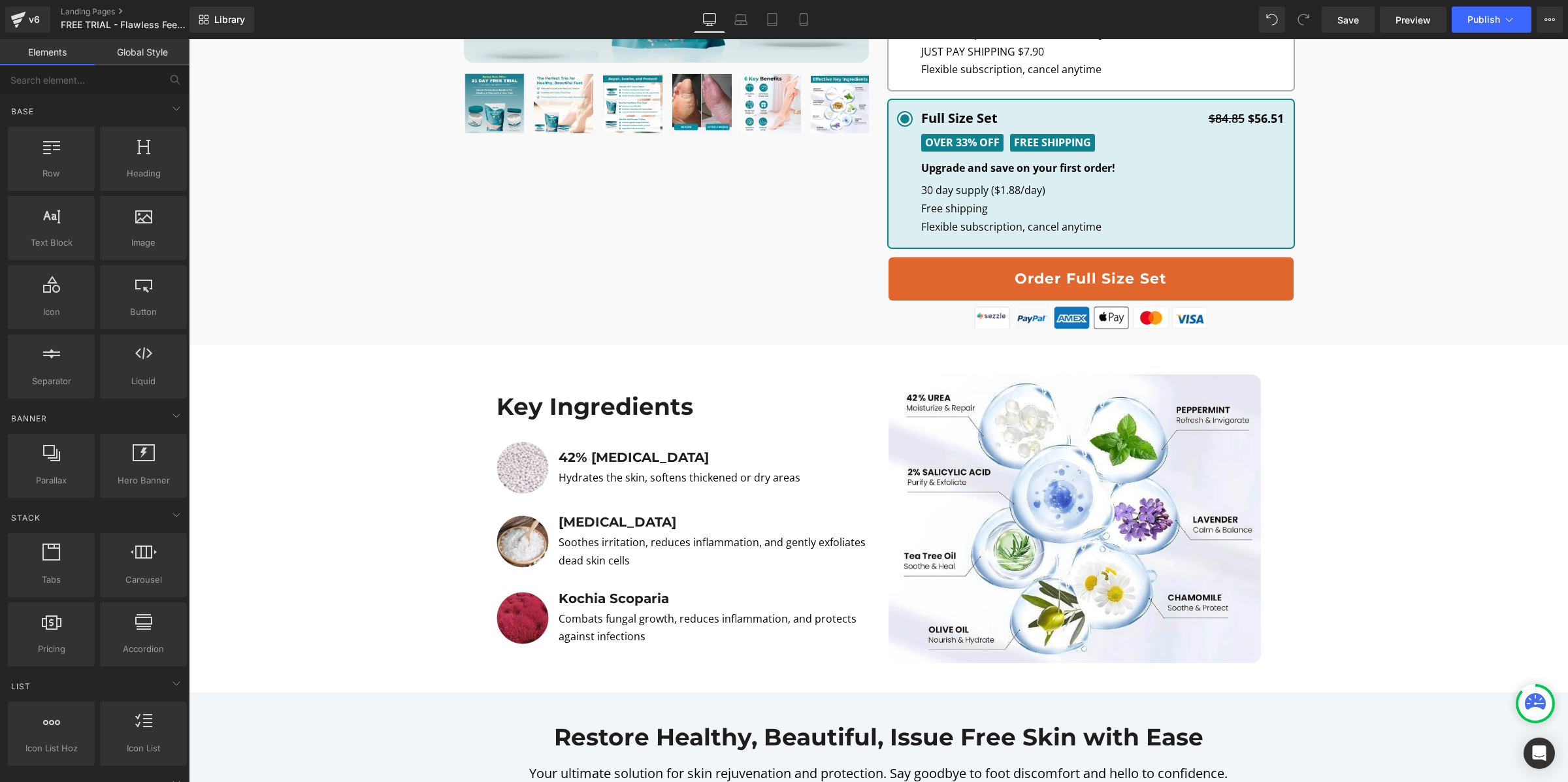
click at [1493, 36] on div "Library Desktop Desktop Laptop Tablet Mobile Save Preview Publish Scheduled Vie…" at bounding box center [878, 20] width 1378 height 39
click at [1495, 24] on span "Publish" at bounding box center [1483, 19] width 33 height 10
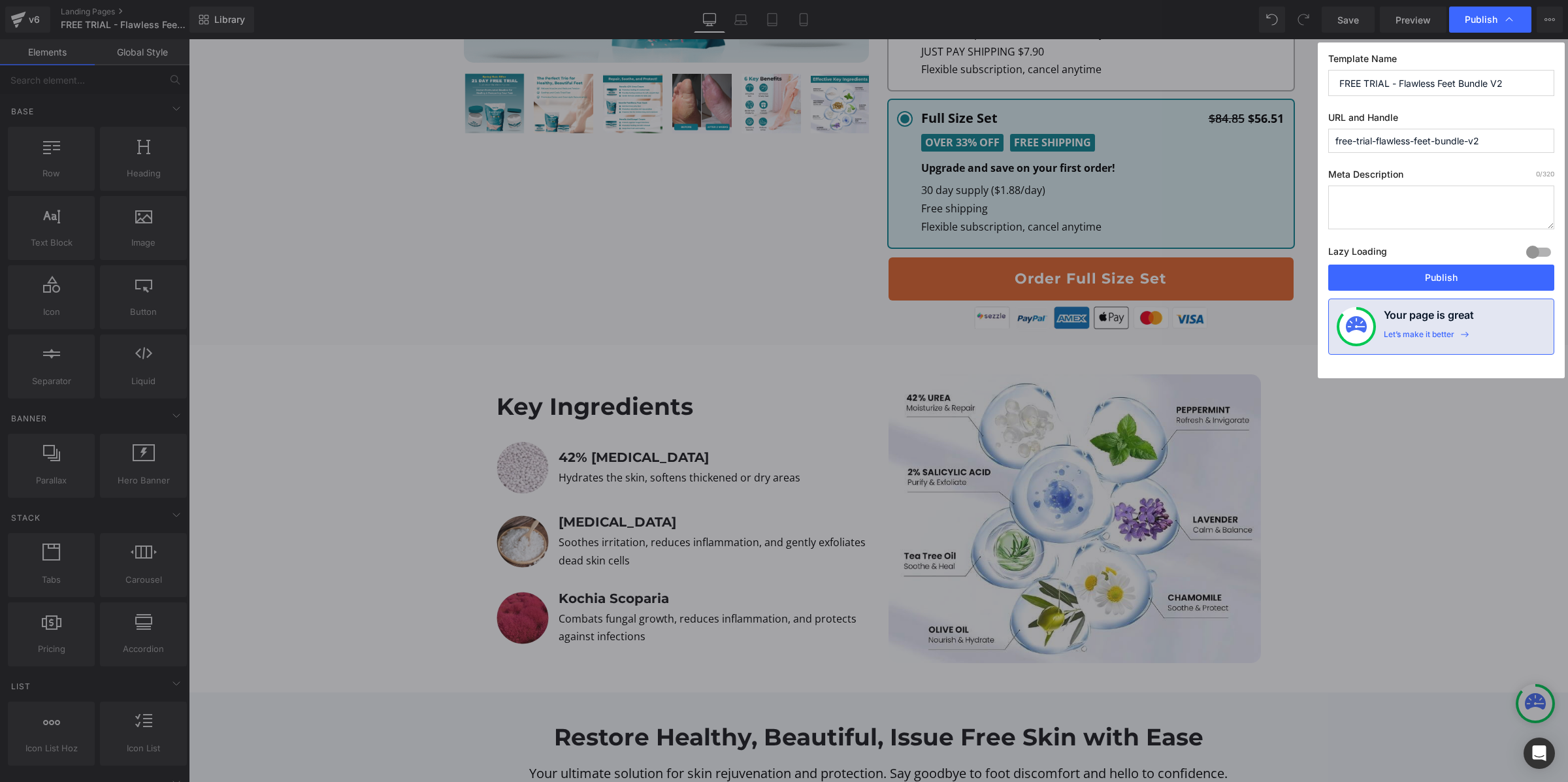
click at [1542, 250] on div at bounding box center [1538, 252] width 31 height 21
click at [1519, 279] on button "Publish" at bounding box center [1441, 278] width 226 height 26
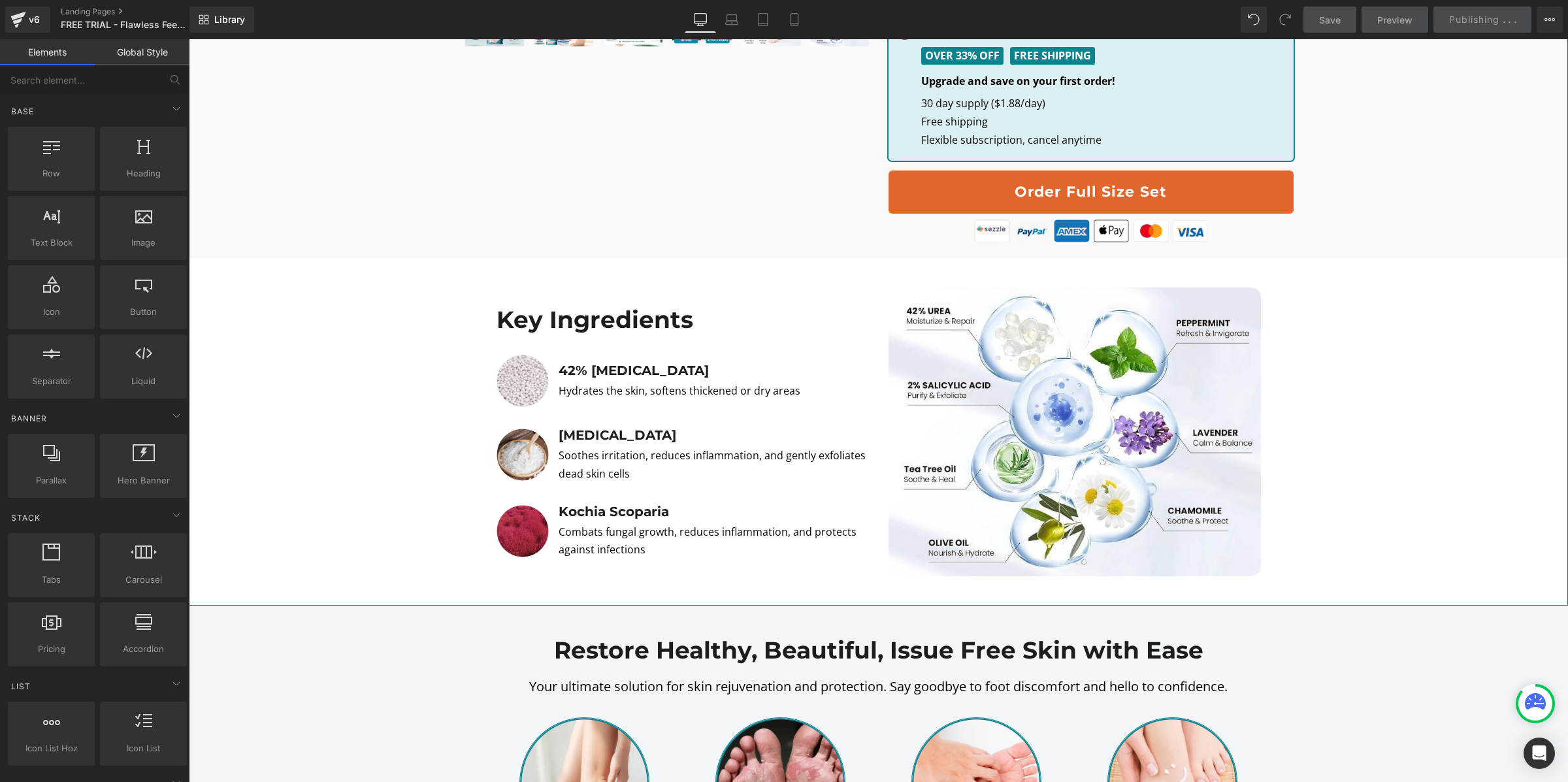
scroll to position [899, 0]
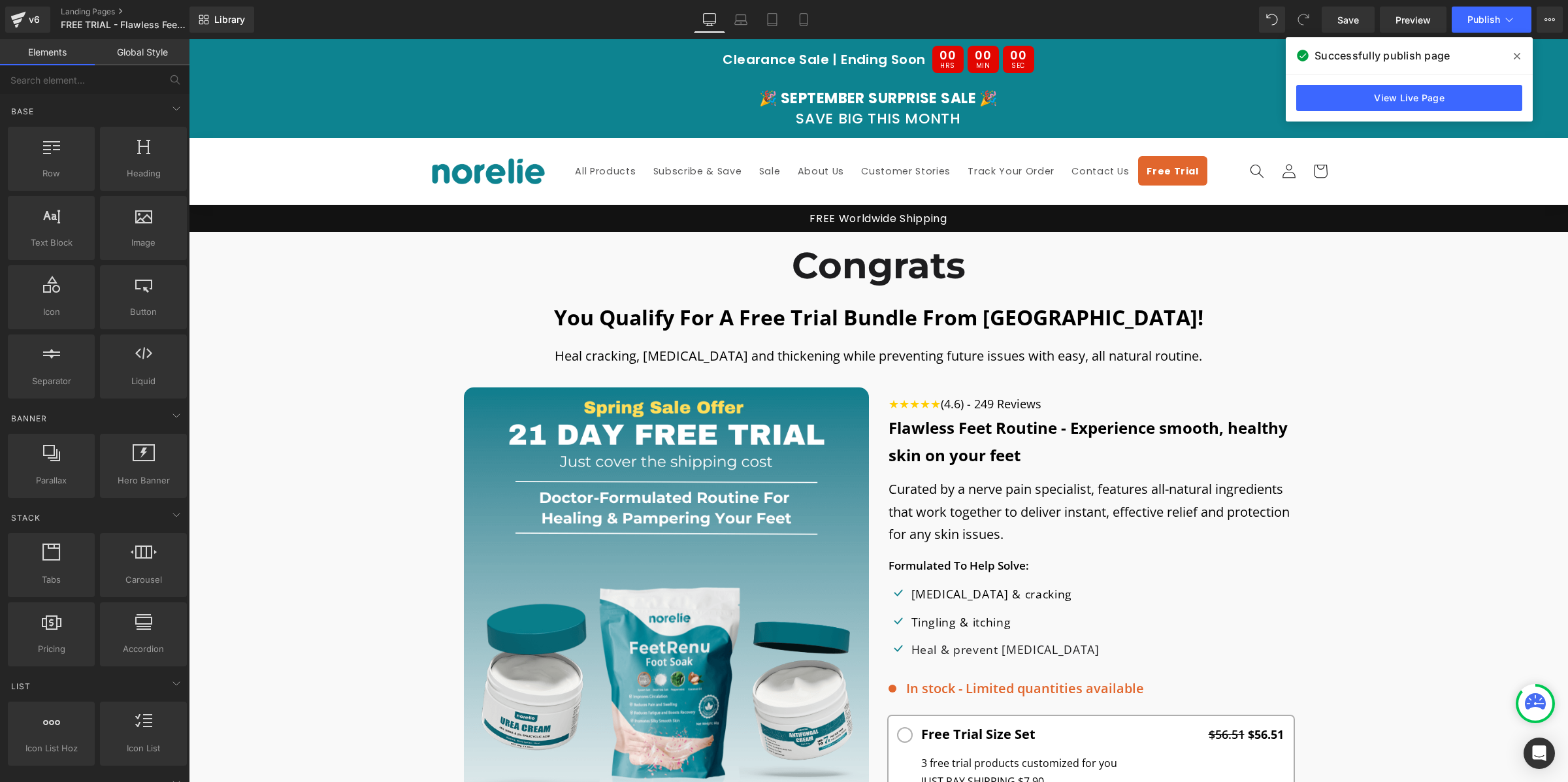
scroll to position [466, 0]
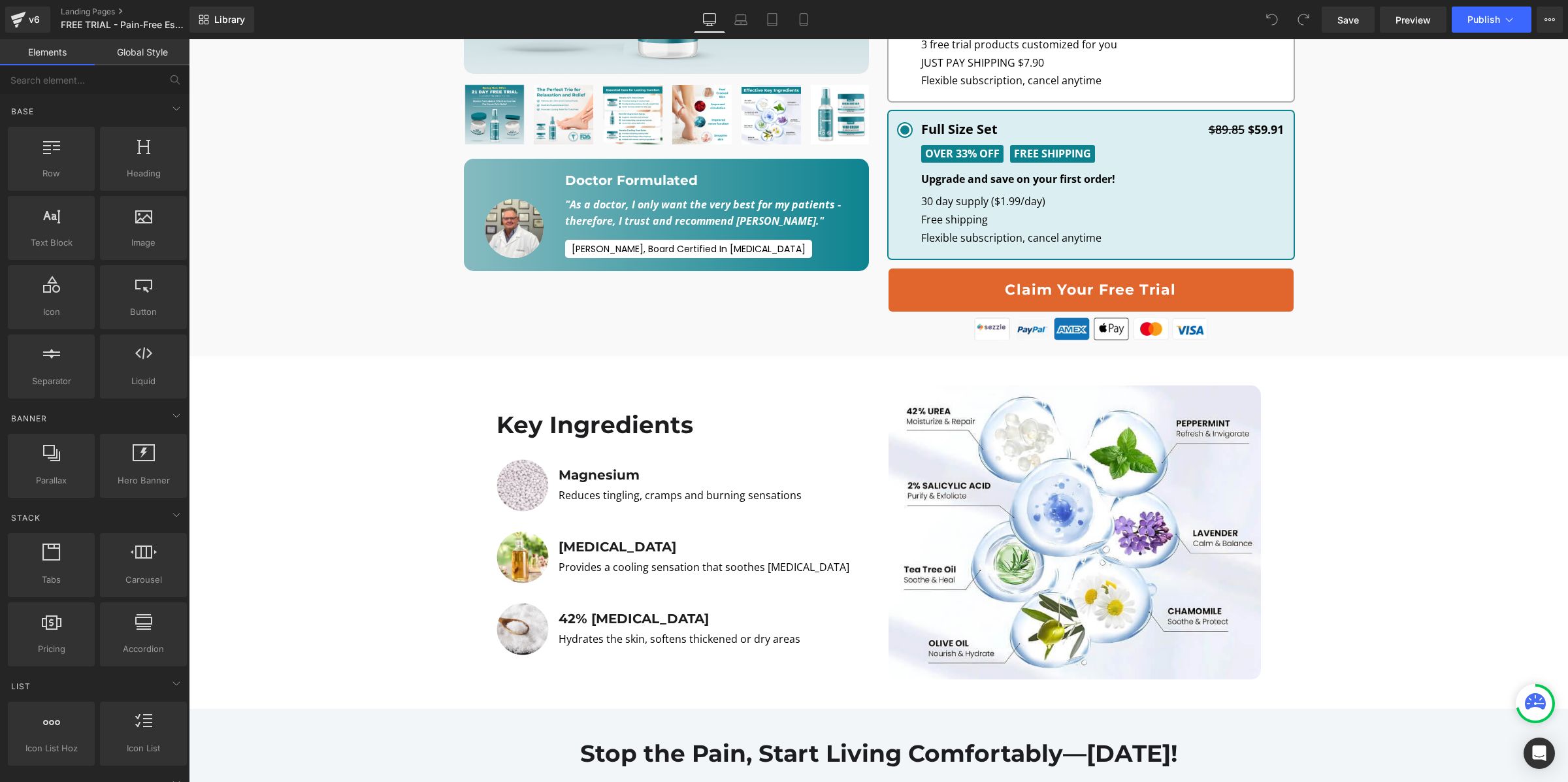
scroll to position [724, 0]
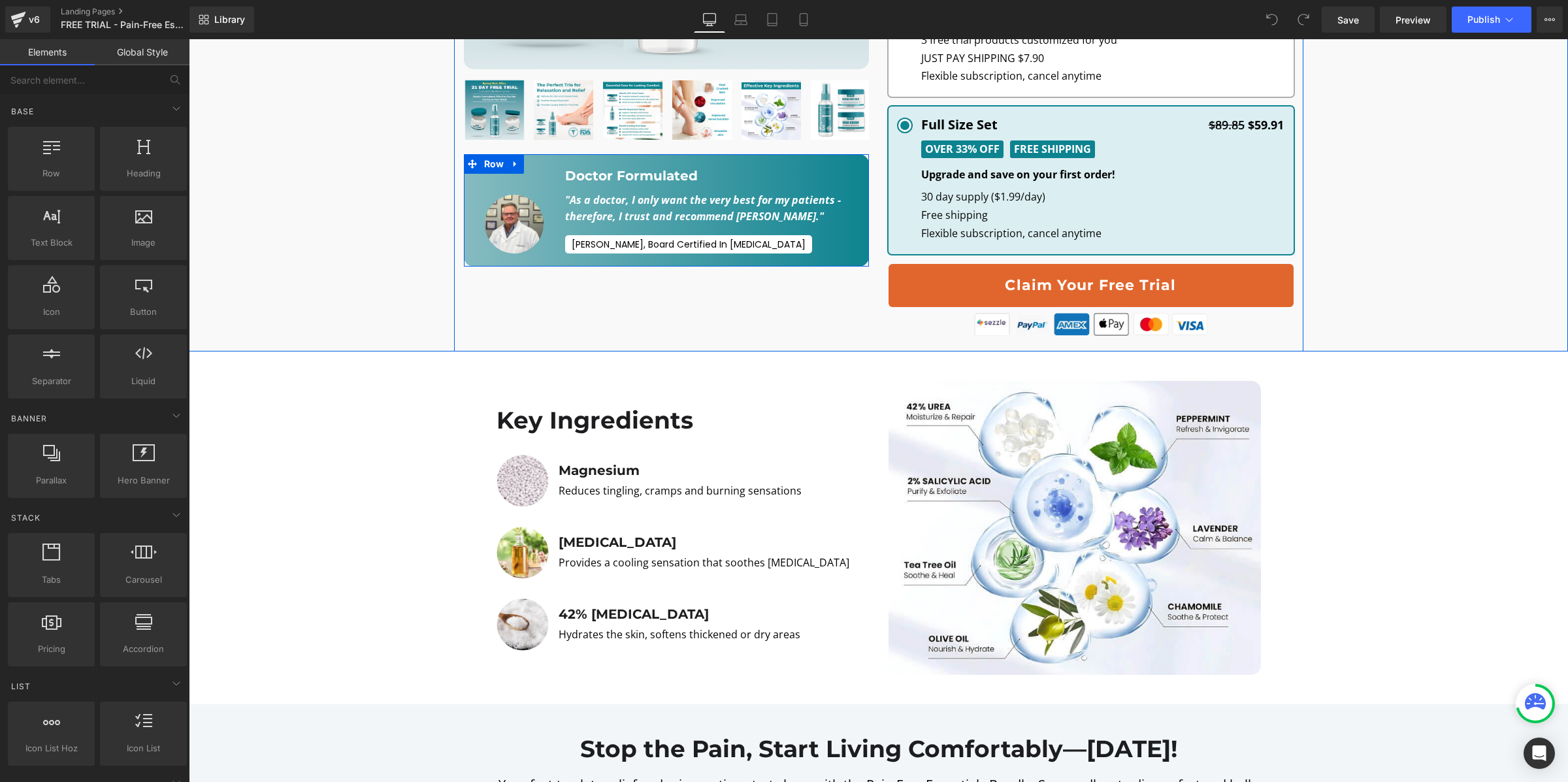
click at [521, 159] on link at bounding box center [515, 164] width 17 height 20
click at [547, 163] on icon at bounding box center [549, 164] width 9 height 9
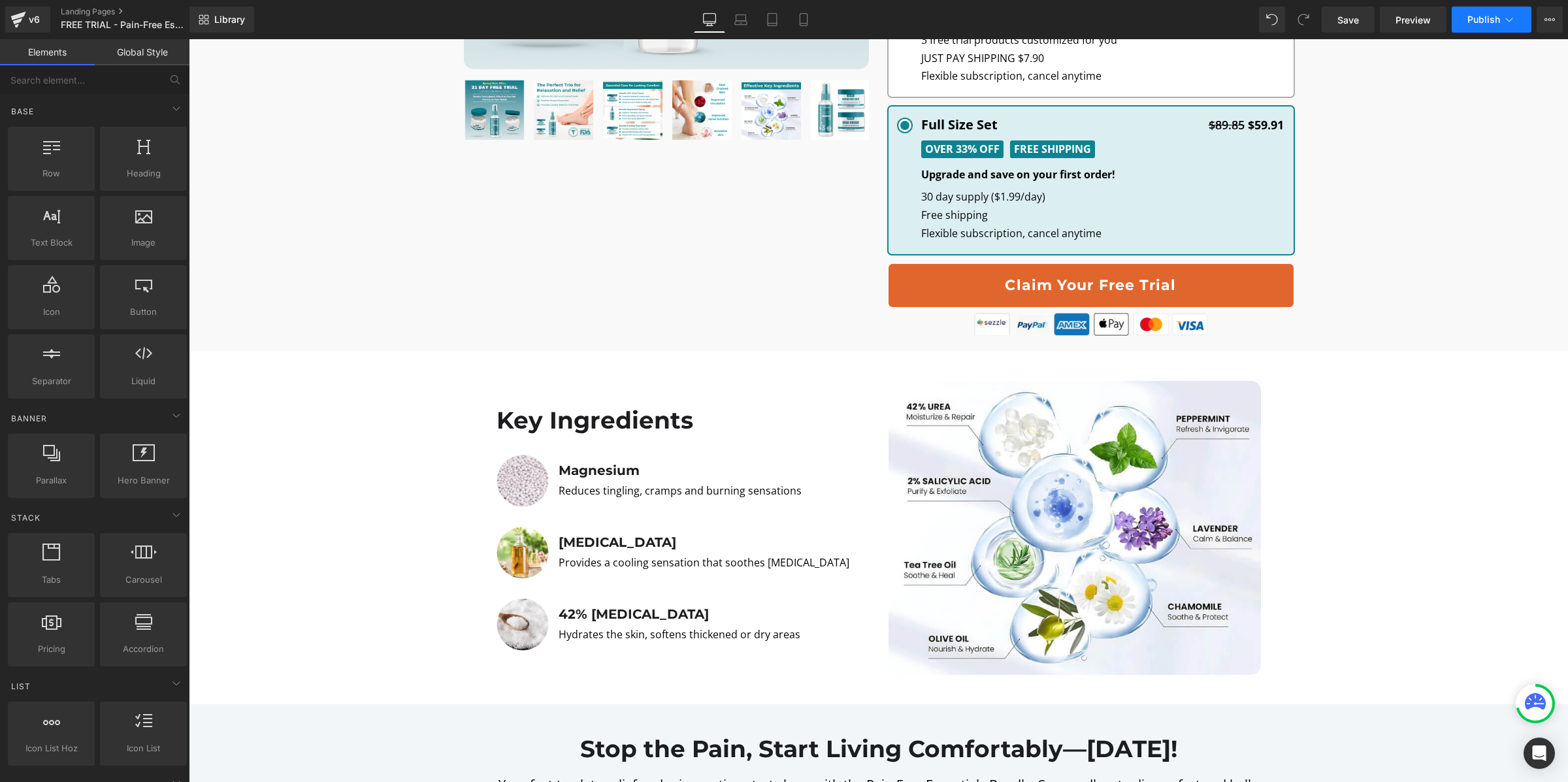
click at [1505, 27] on button "Publish" at bounding box center [1491, 20] width 80 height 26
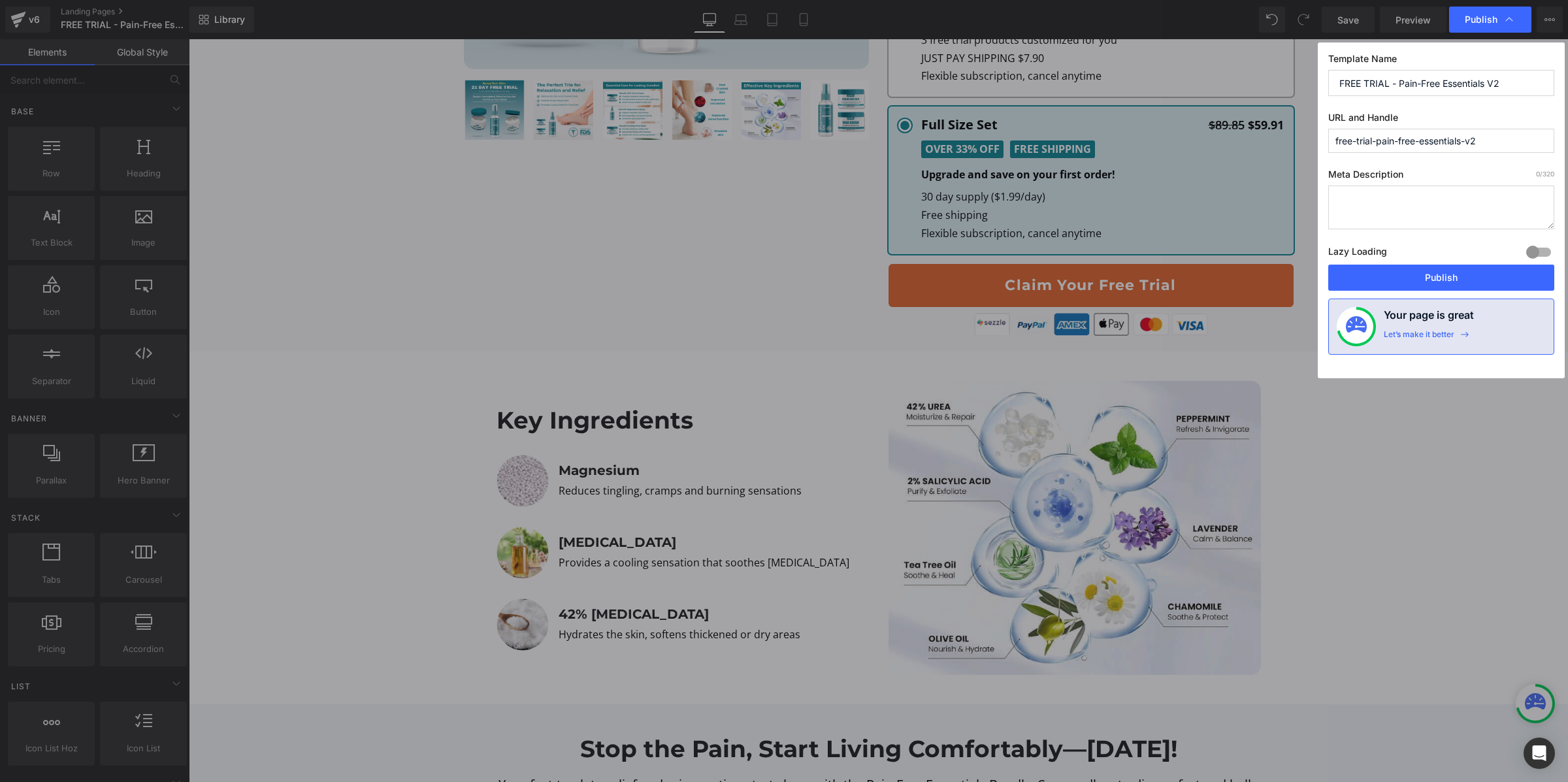
drag, startPoint x: 1538, startPoint y: 248, endPoint x: 1532, endPoint y: 258, distance: 11.7
click at [1538, 248] on div at bounding box center [1538, 252] width 31 height 21
drag, startPoint x: 1511, startPoint y: 285, endPoint x: 1322, endPoint y: 246, distance: 193.0
click at [1511, 285] on button "Publish" at bounding box center [1441, 278] width 226 height 26
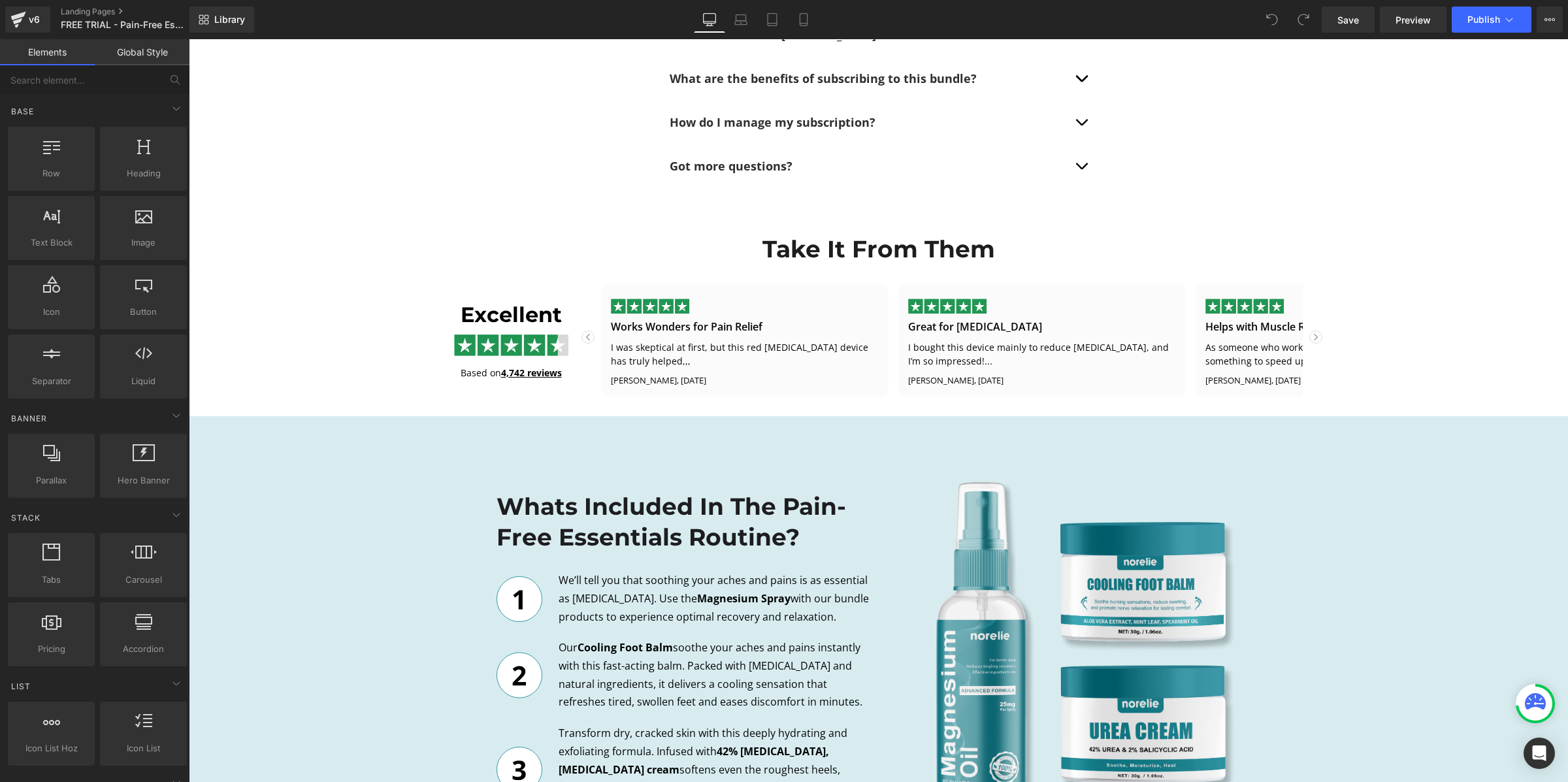
scroll to position [665, 0]
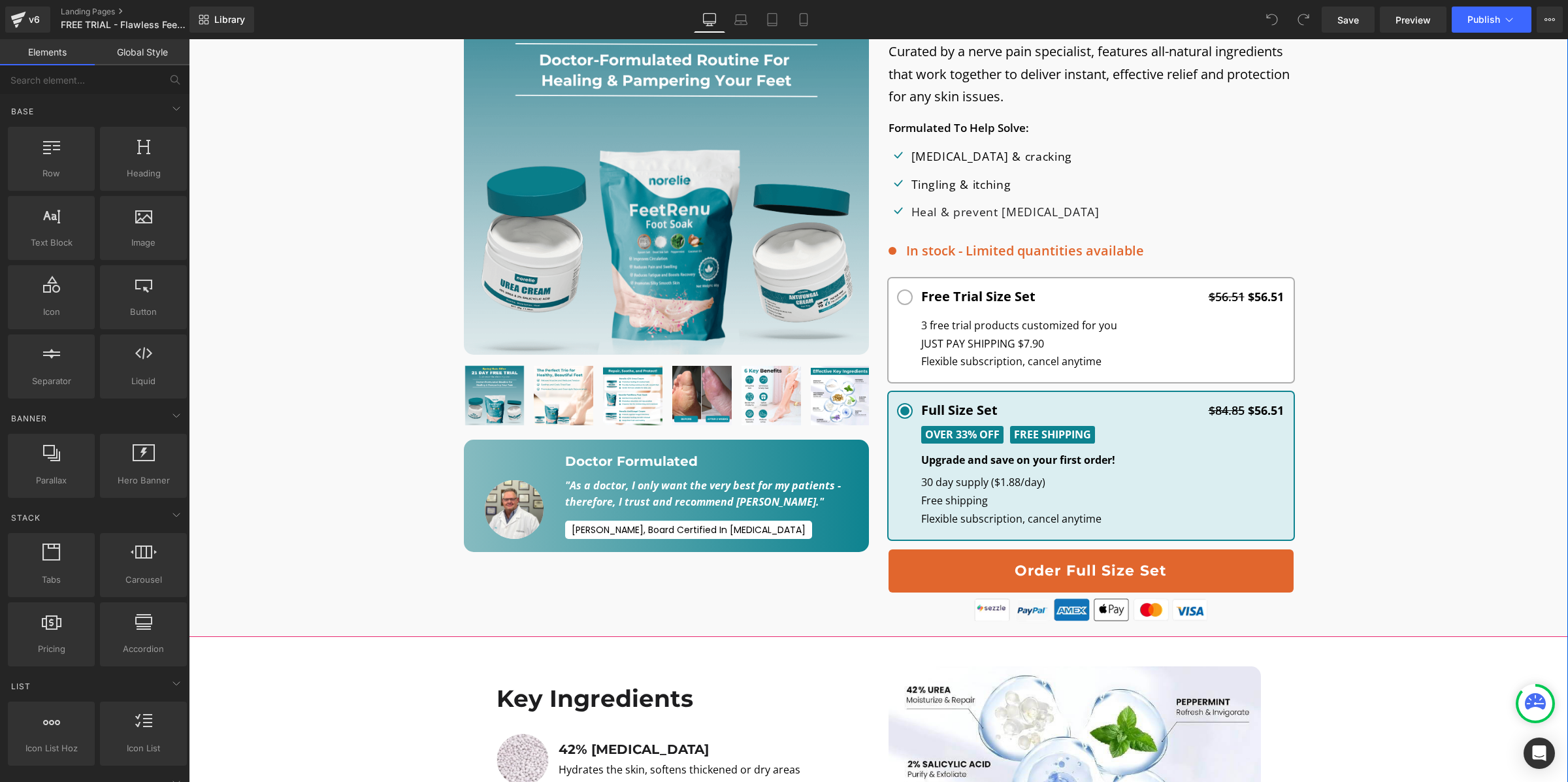
scroll to position [606, 0]
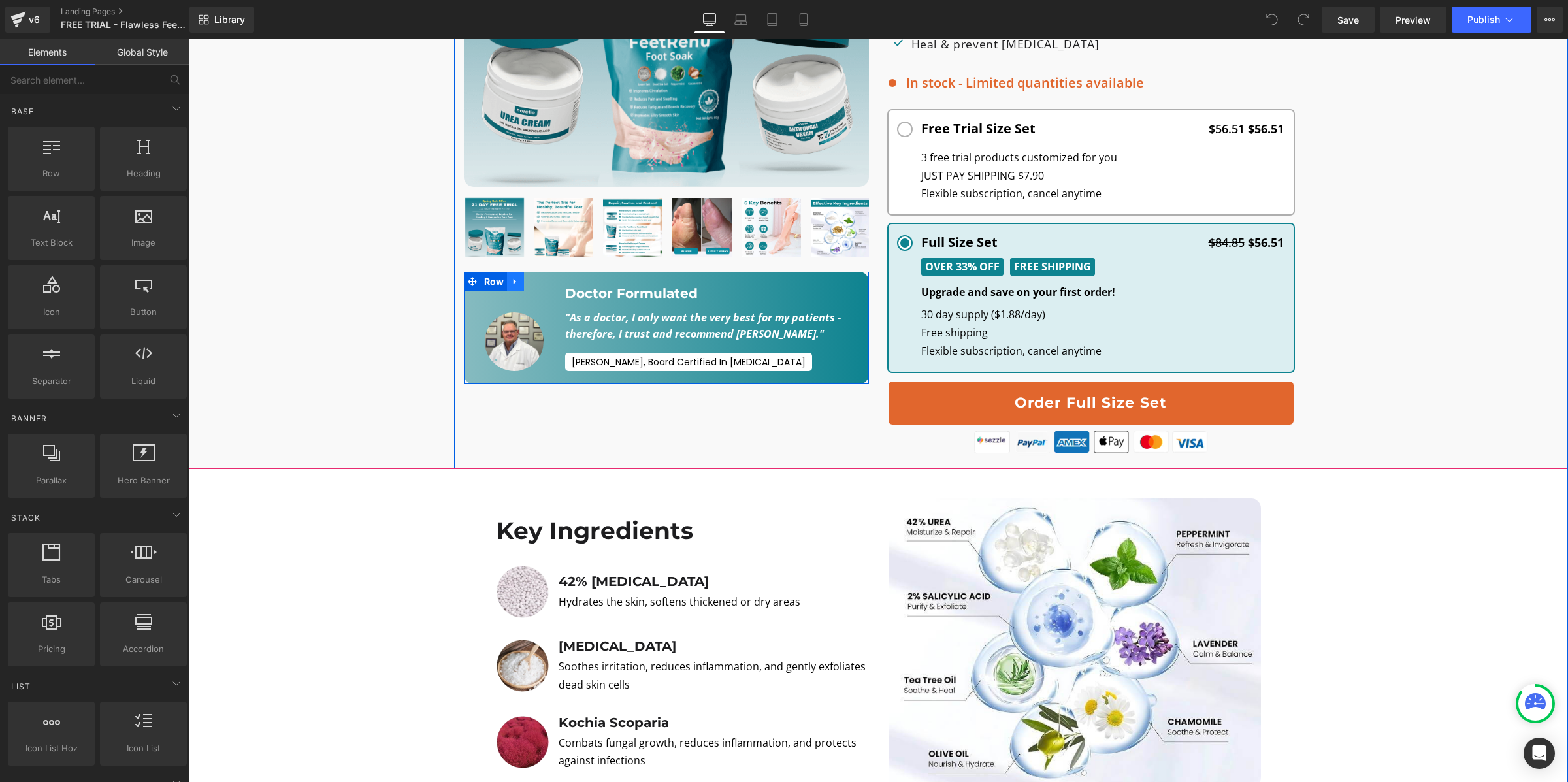
click at [520, 283] on icon at bounding box center [515, 281] width 9 height 9
click at [546, 278] on icon at bounding box center [549, 282] width 9 height 9
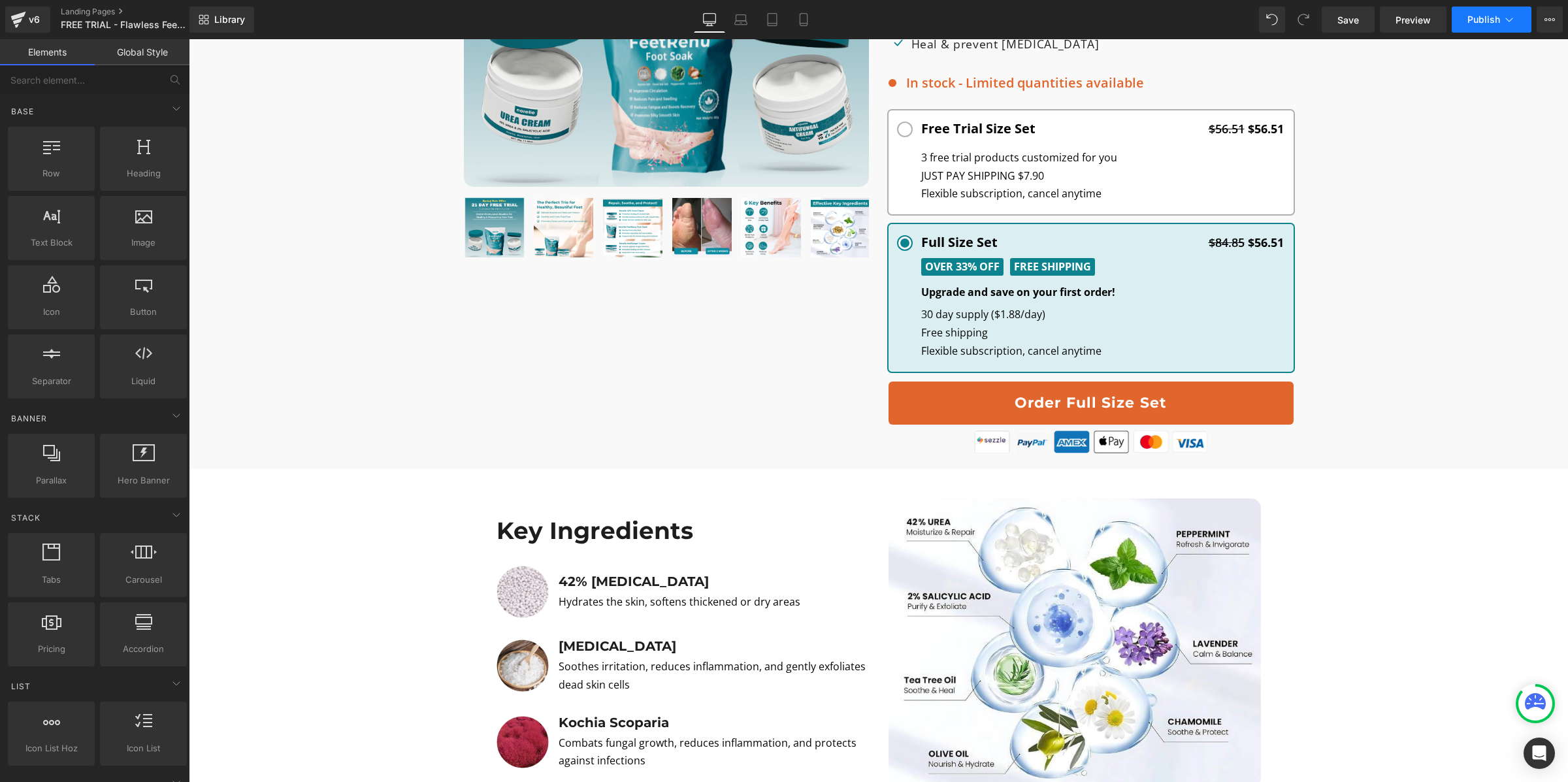
click at [1491, 15] on span "Publish" at bounding box center [1483, 19] width 33 height 10
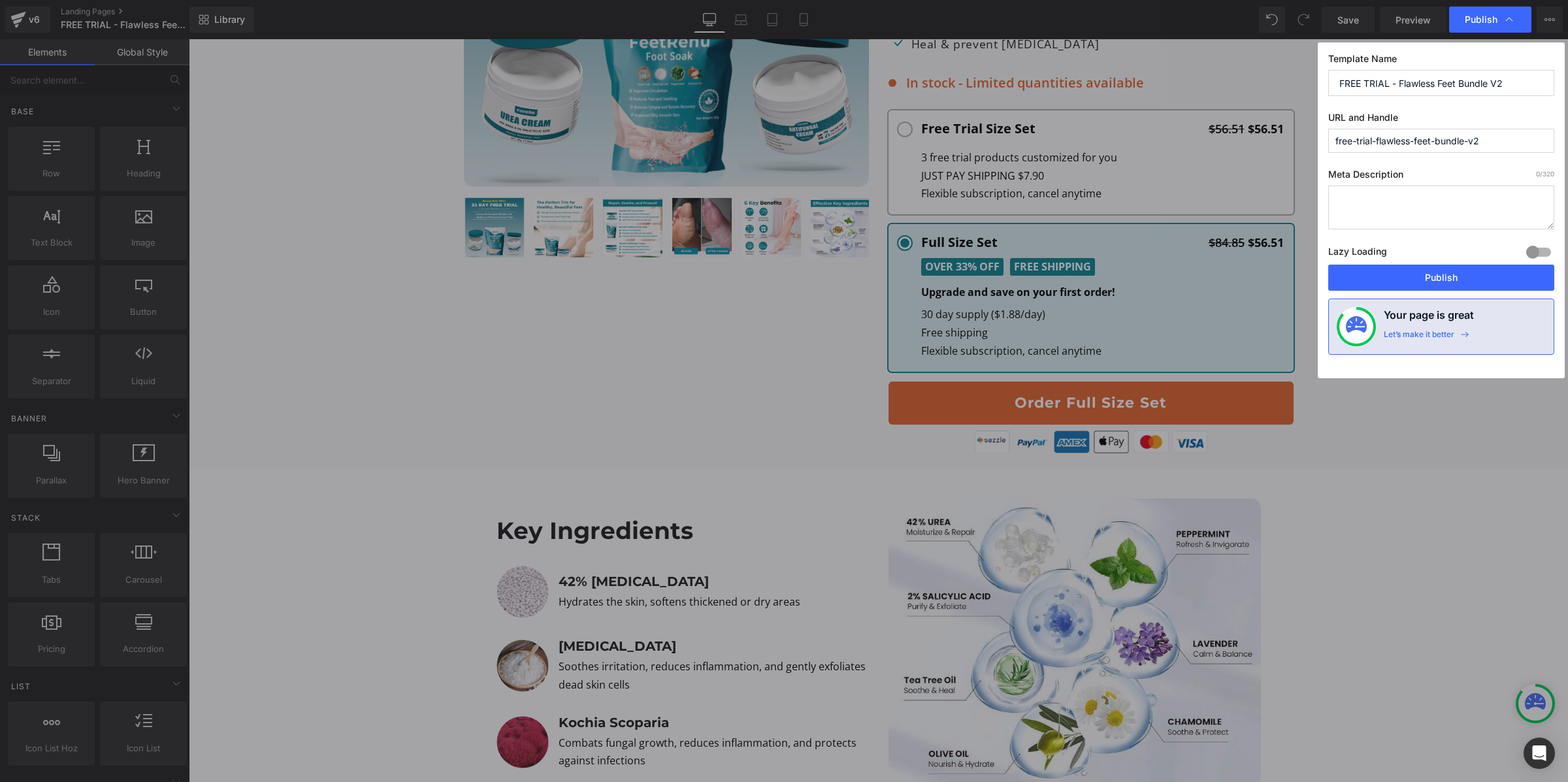
click at [1540, 249] on div at bounding box center [1538, 252] width 31 height 21
click at [1523, 270] on button "Publish" at bounding box center [1441, 278] width 226 height 26
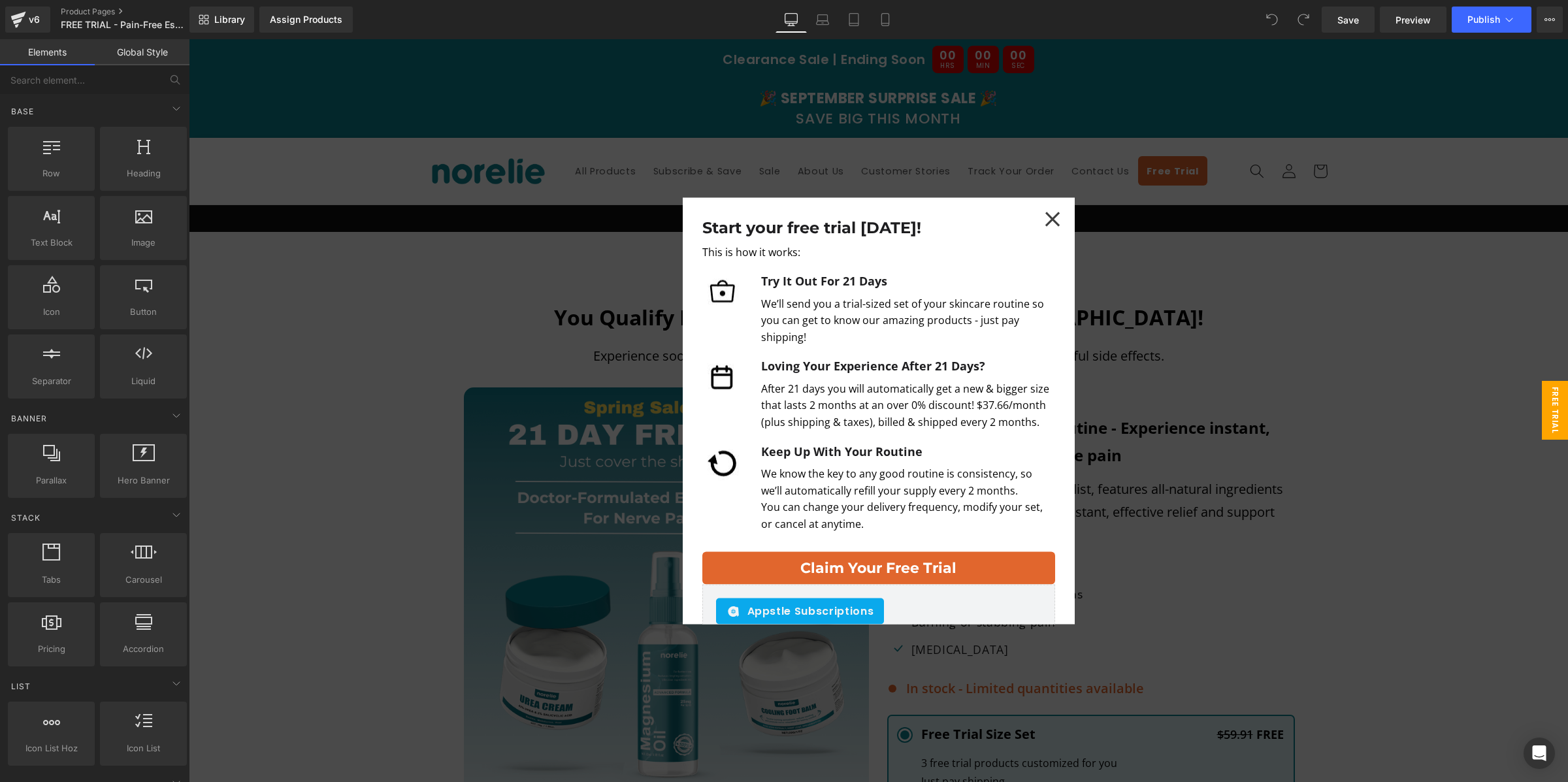
click at [1062, 217] on div at bounding box center [1053, 219] width 39 height 39
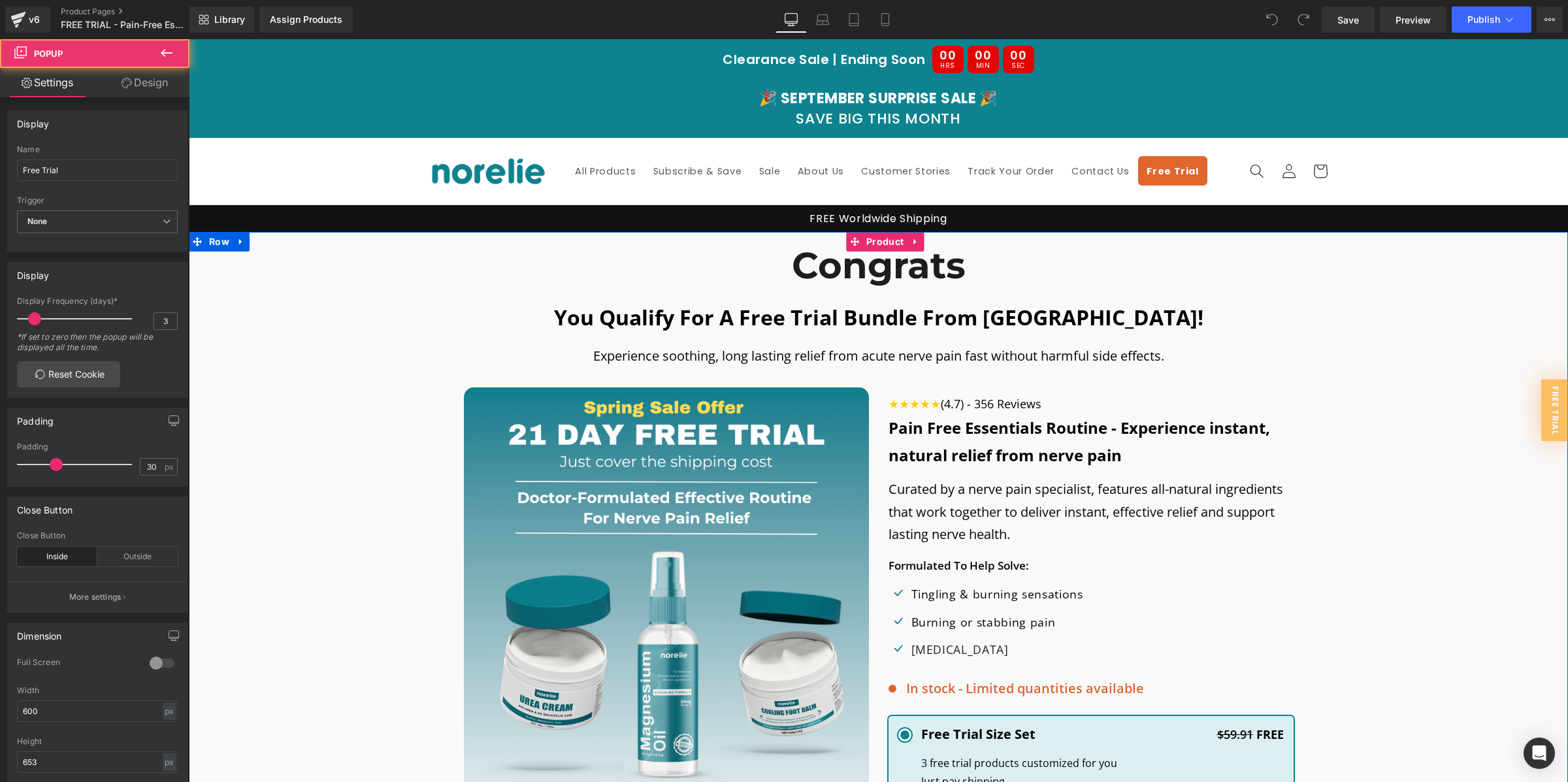
scroll to position [726, 0]
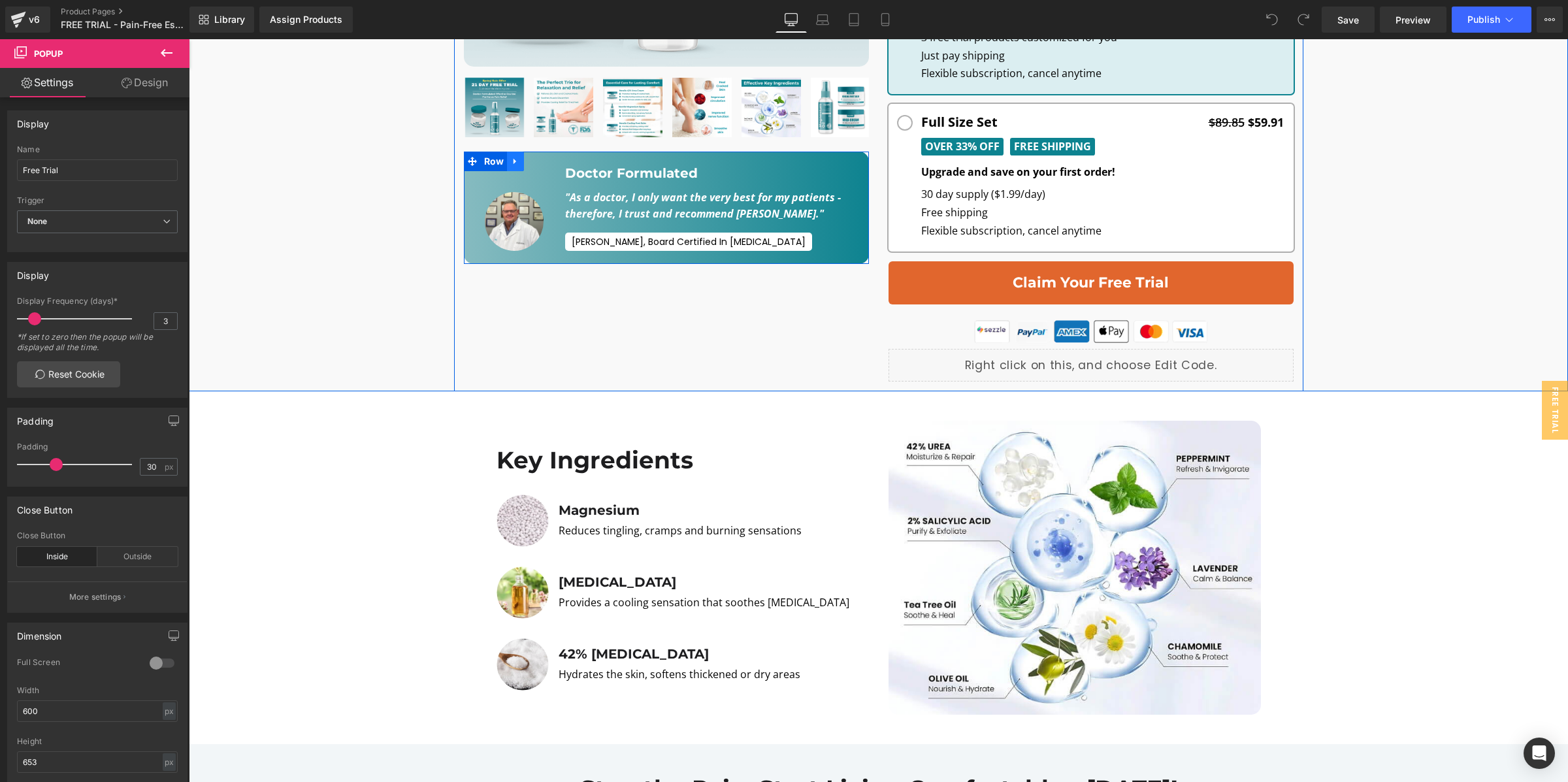
click at [517, 163] on icon at bounding box center [515, 161] width 9 height 9
click at [549, 159] on icon at bounding box center [549, 161] width 9 height 9
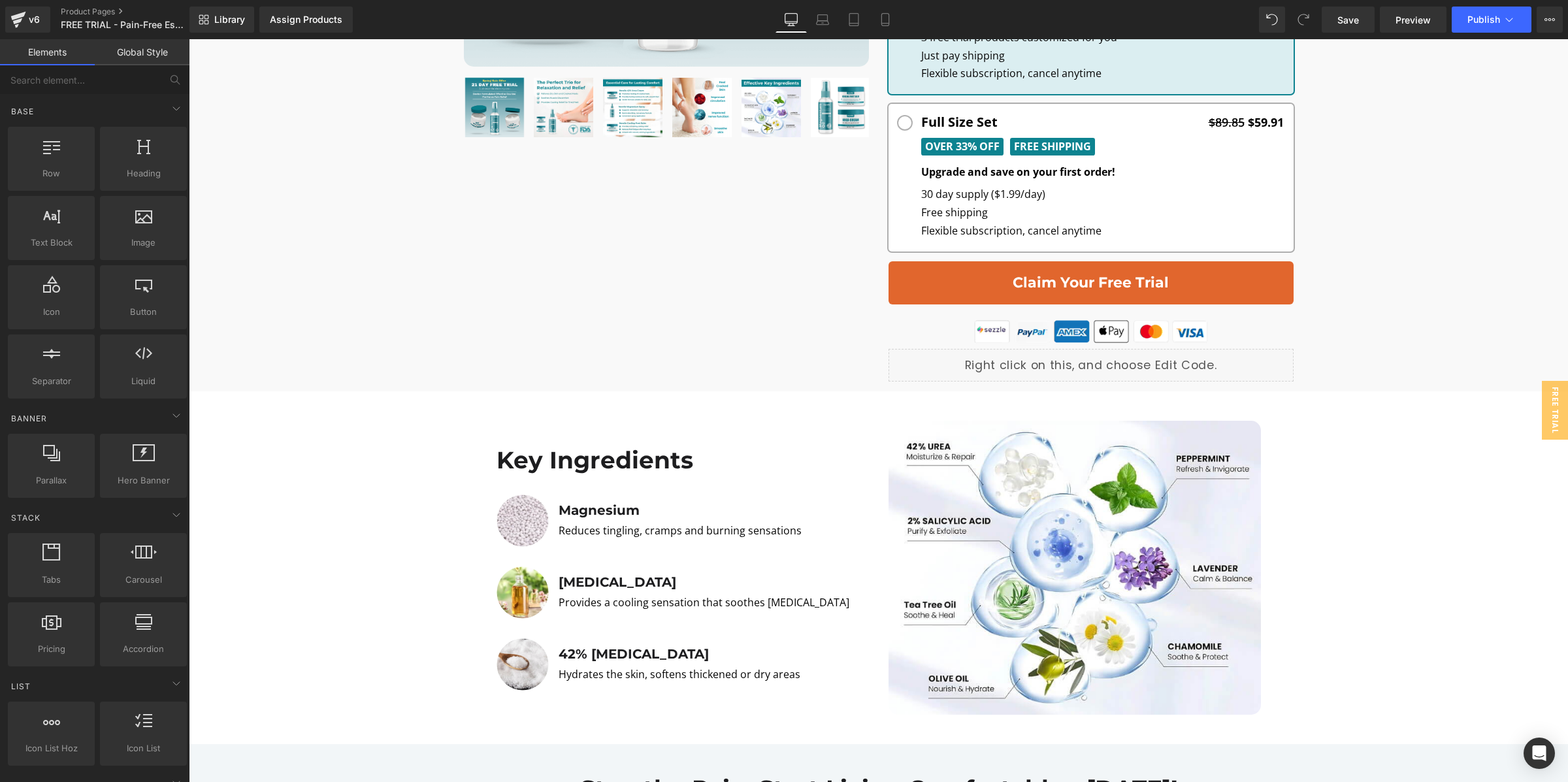
click at [1492, 36] on div "Library Assign Products Product Preview No product match your search. Please tr…" at bounding box center [878, 20] width 1378 height 39
click at [1491, 27] on button "Publish" at bounding box center [1491, 20] width 80 height 26
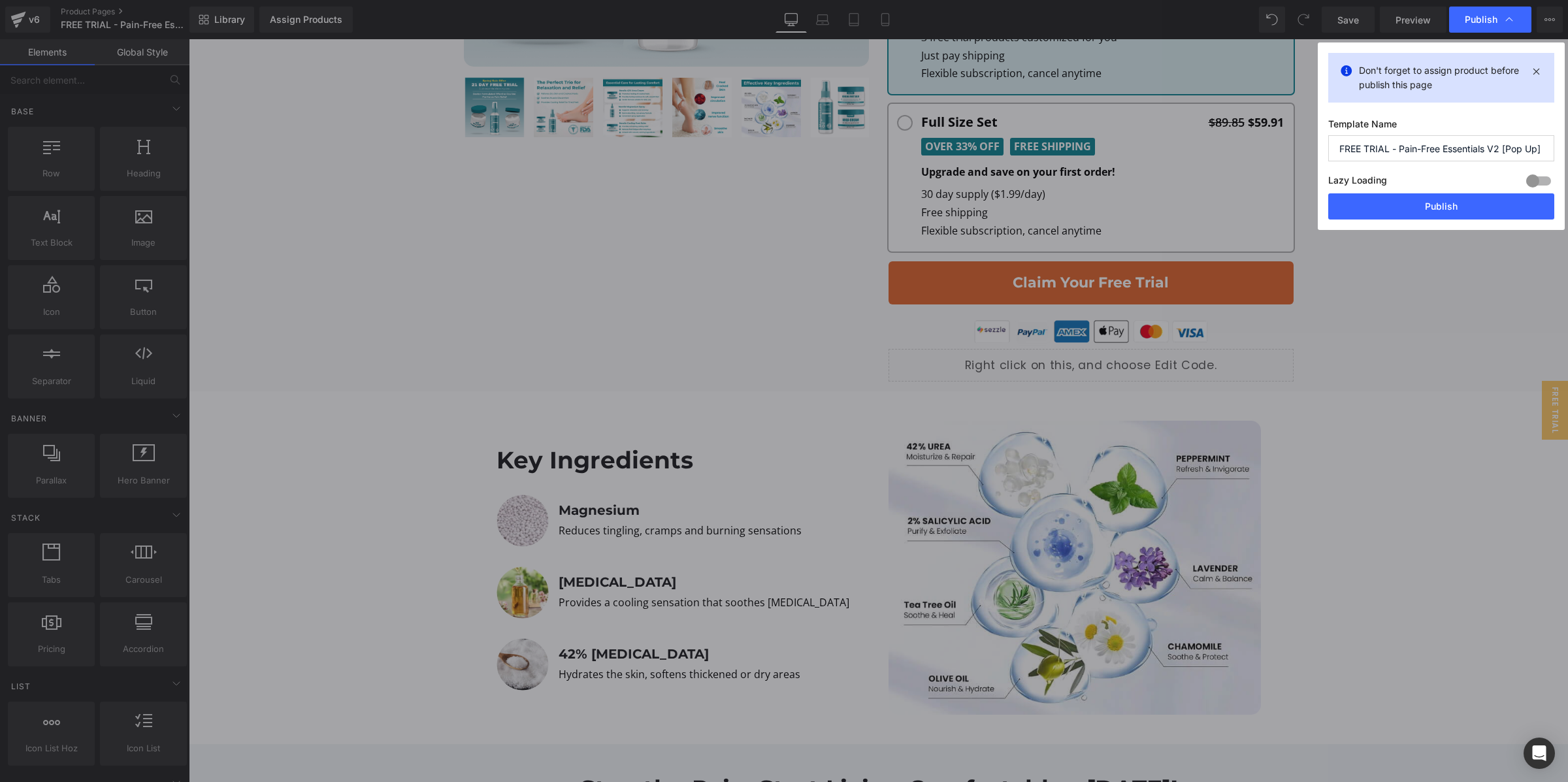
drag, startPoint x: 1540, startPoint y: 178, endPoint x: 1535, endPoint y: 183, distance: 7.1
click at [1540, 178] on div at bounding box center [1538, 181] width 31 height 21
click at [1515, 201] on button "Publish" at bounding box center [1441, 206] width 226 height 26
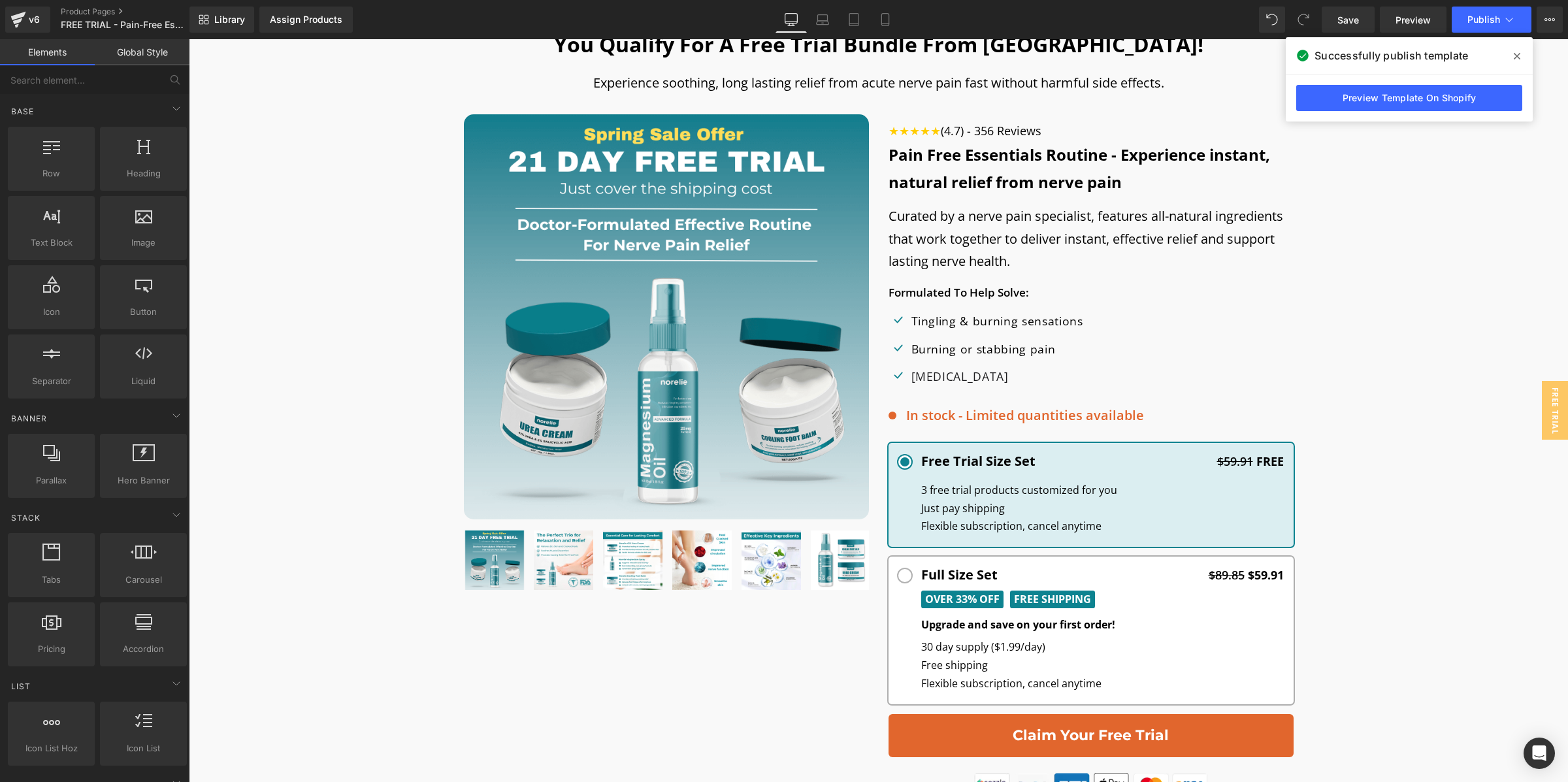
scroll to position [235, 0]
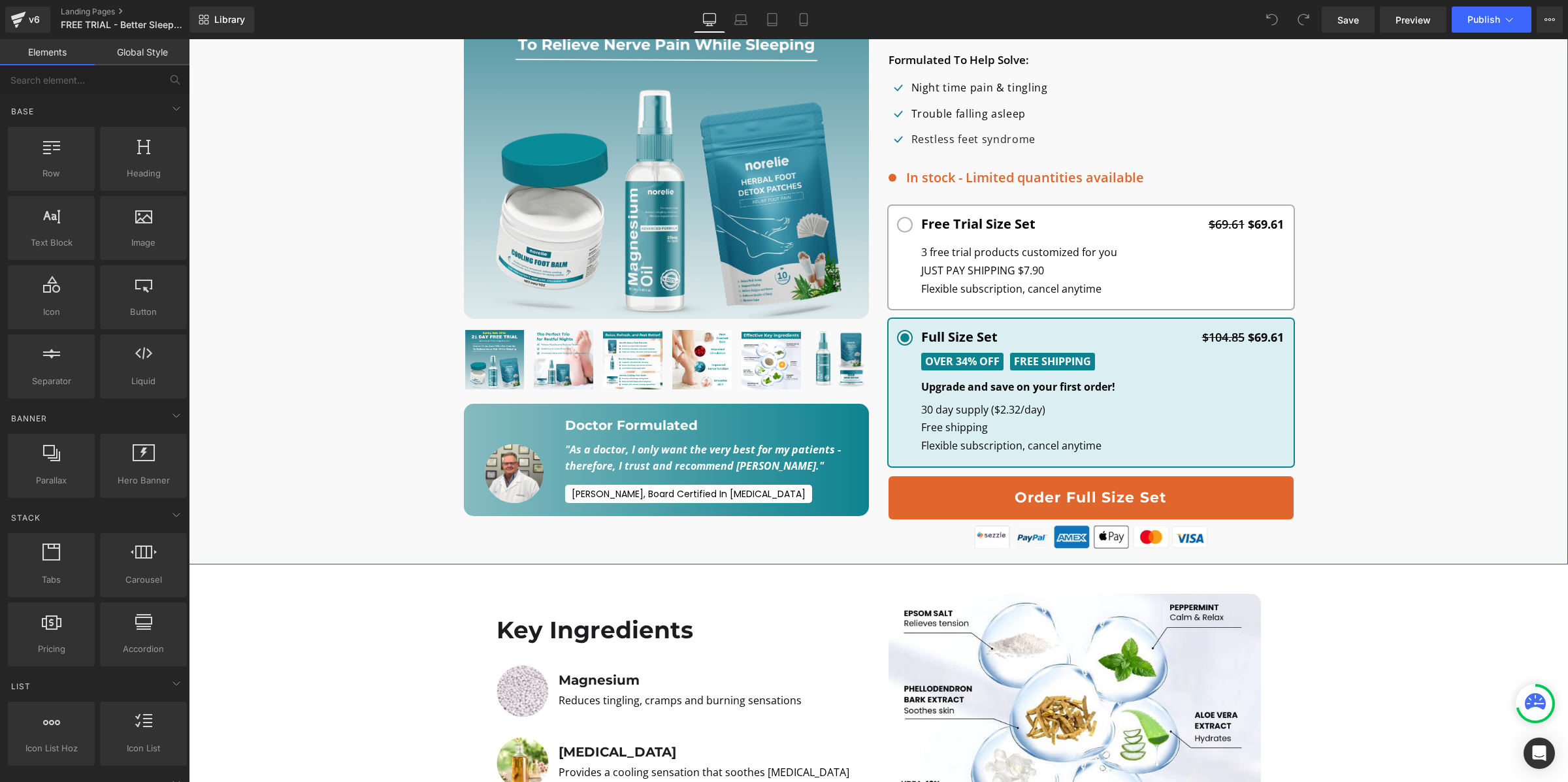
scroll to position [478, 0]
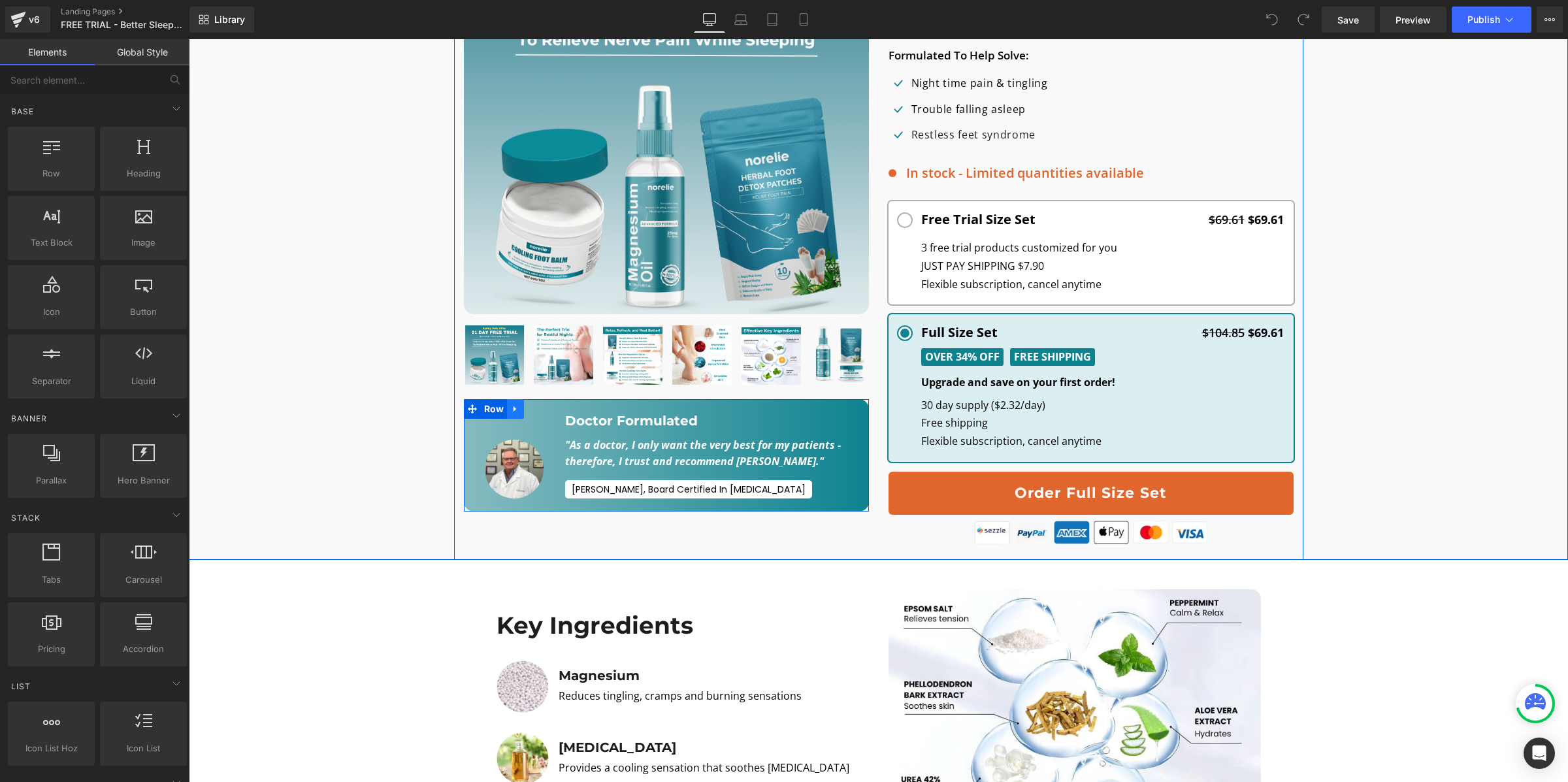
click at [507, 411] on link at bounding box center [515, 409] width 17 height 20
click at [545, 410] on icon at bounding box center [549, 409] width 9 height 9
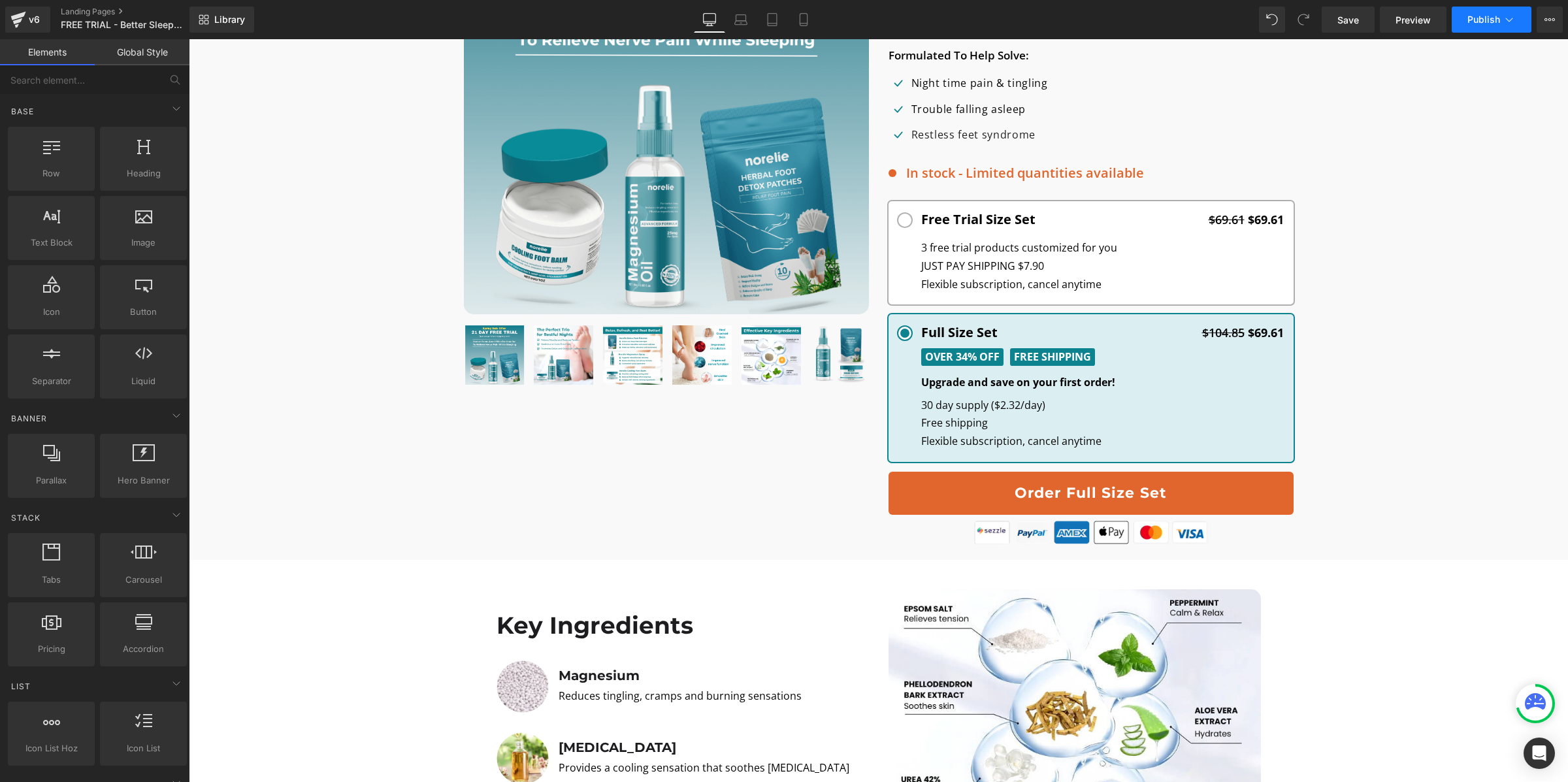
click at [1500, 20] on button "Publish" at bounding box center [1491, 20] width 80 height 26
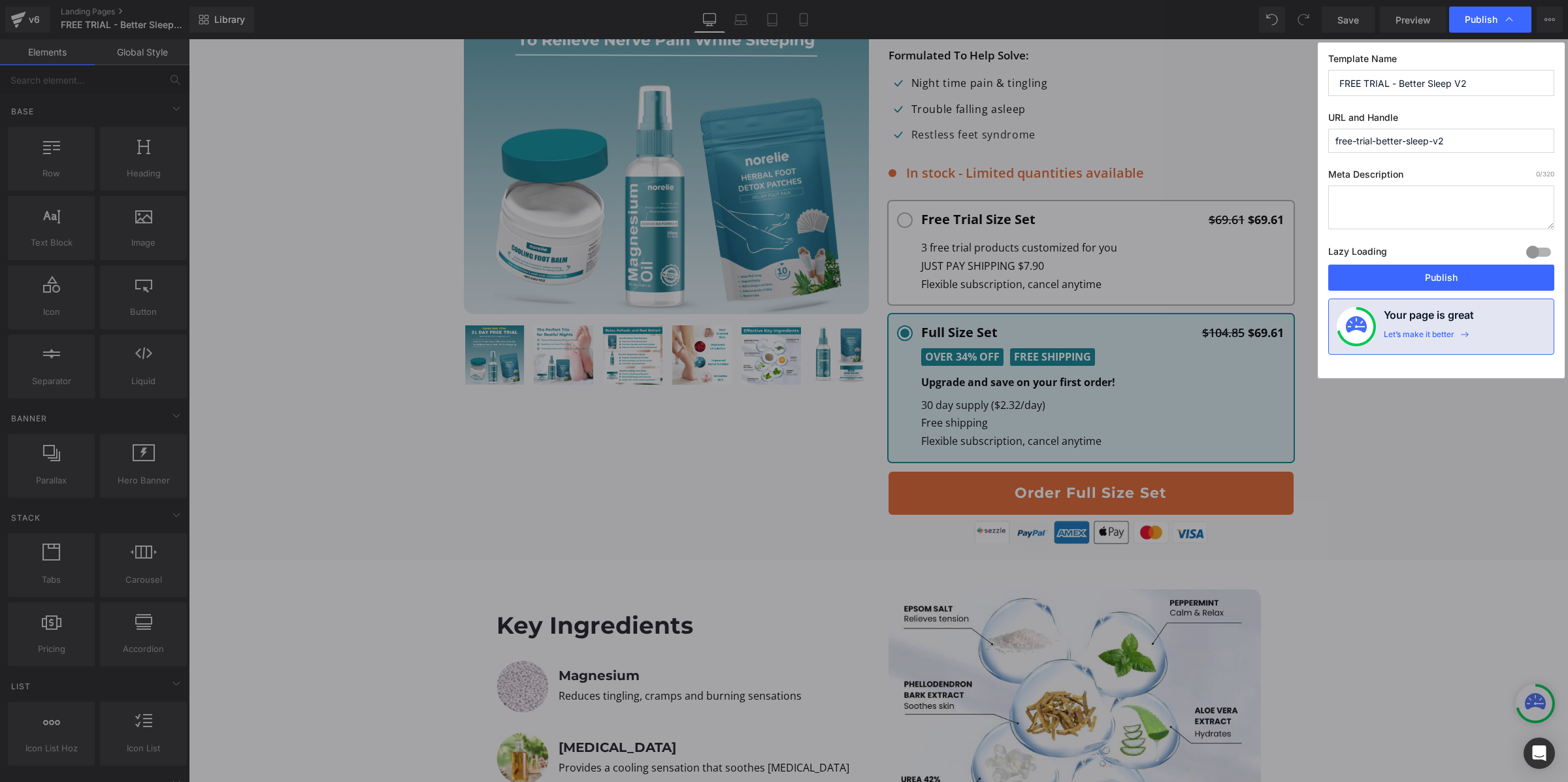
click at [1533, 258] on div at bounding box center [1538, 252] width 31 height 21
drag, startPoint x: 1055, startPoint y: 9, endPoint x: 1523, endPoint y: 272, distance: 536.8
click at [1523, 272] on button "Publish" at bounding box center [1441, 278] width 226 height 26
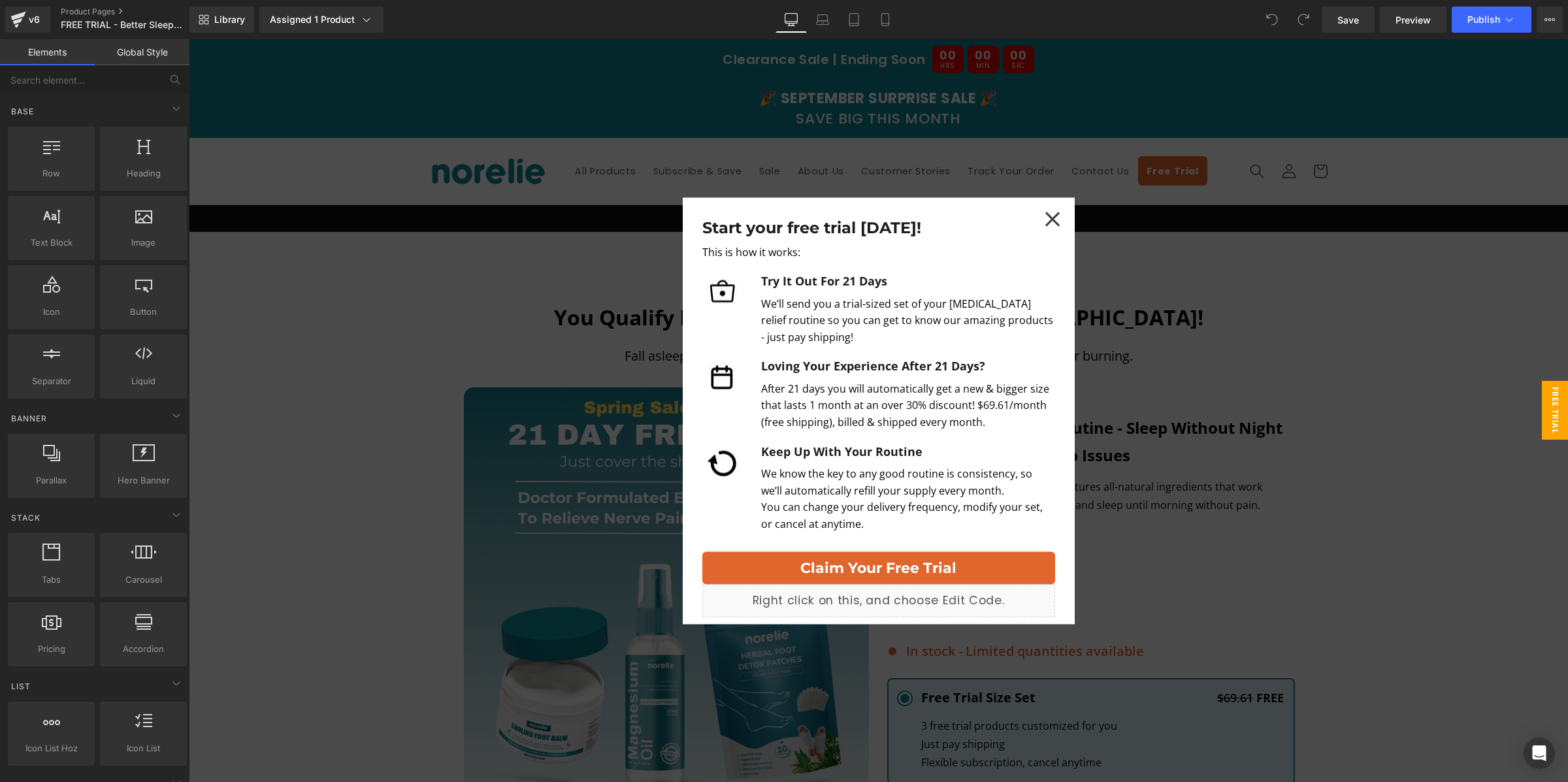
click at [1062, 230] on div at bounding box center [1053, 219] width 39 height 39
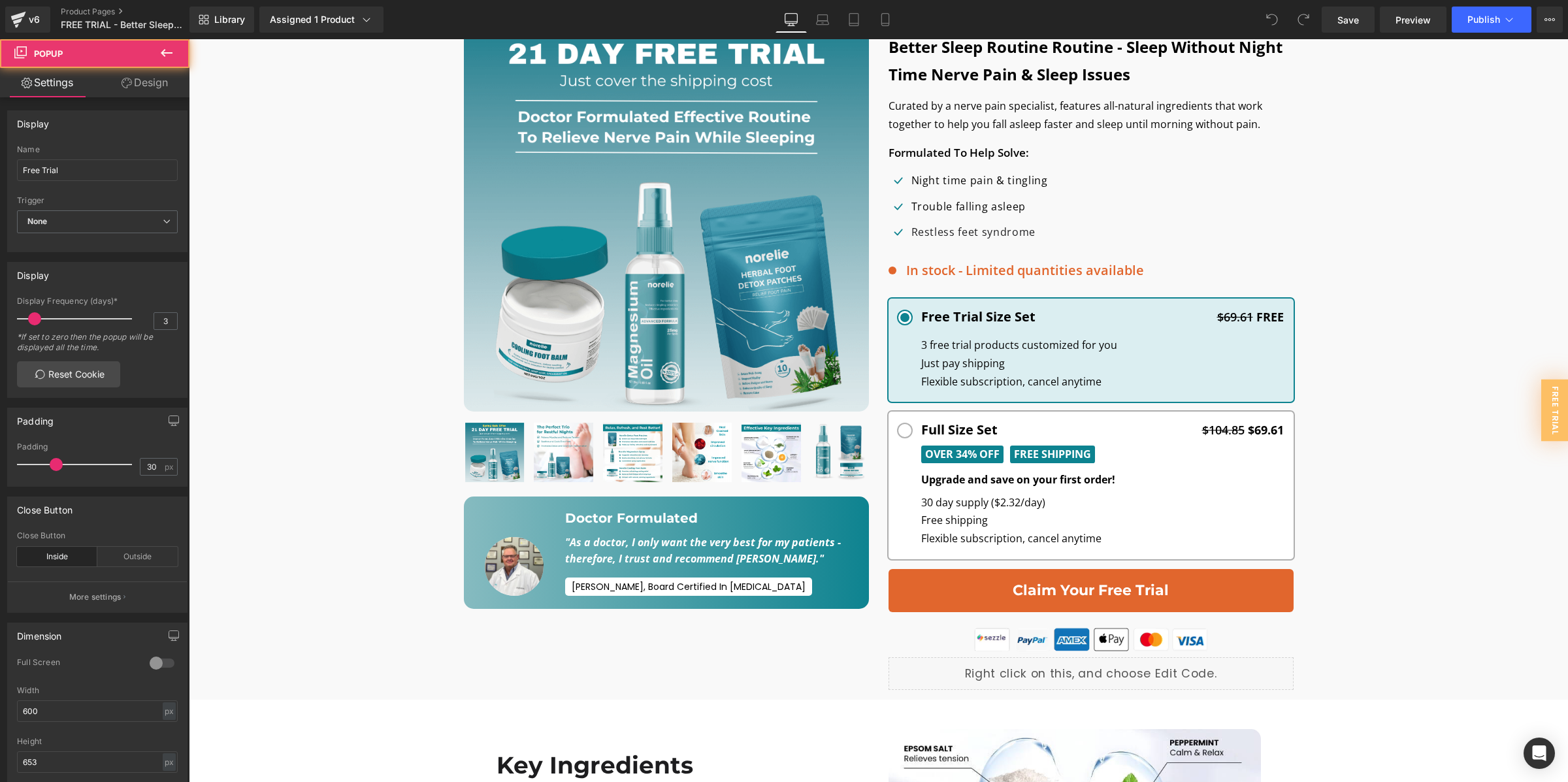
scroll to position [413, 0]
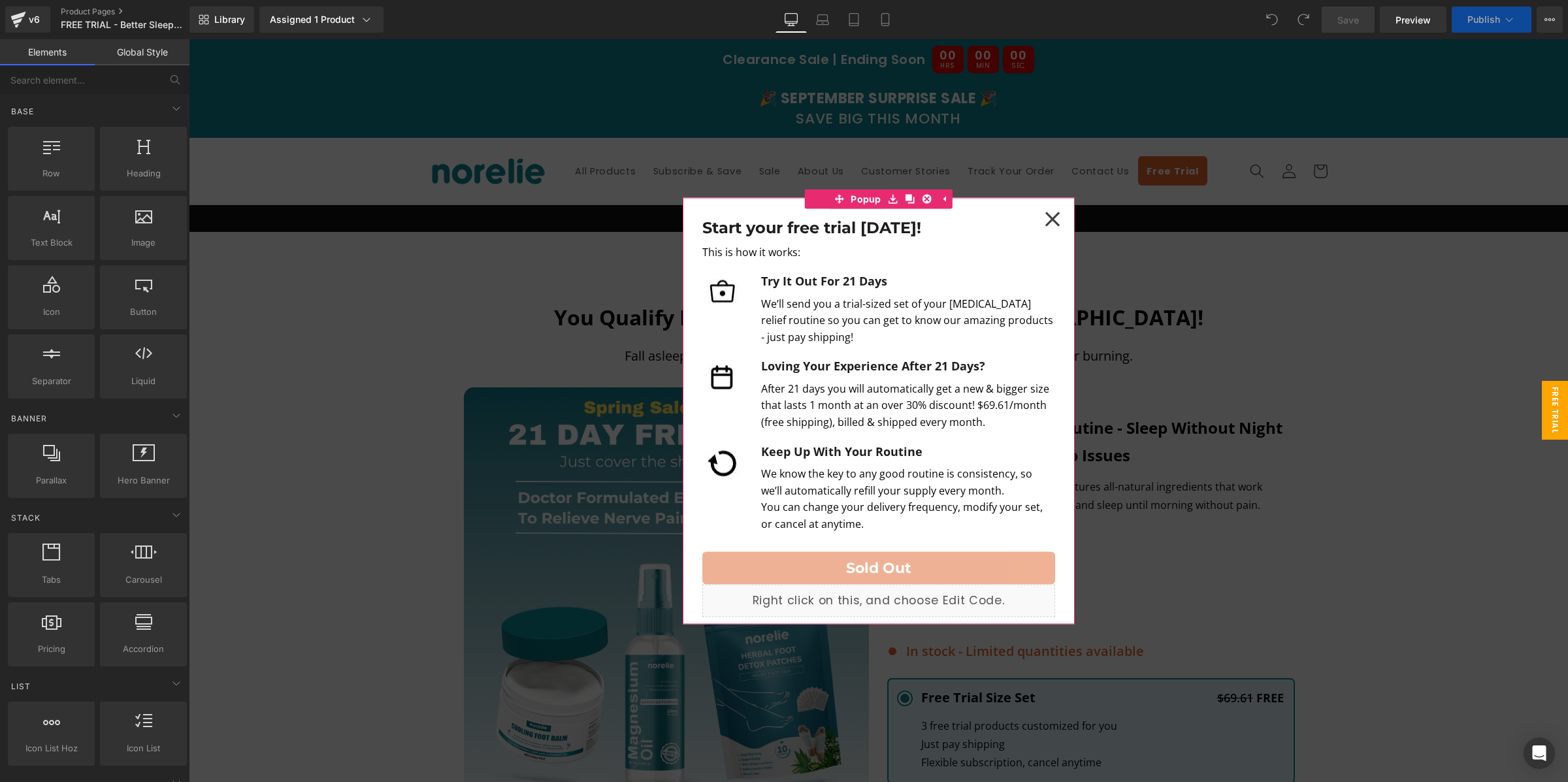
drag, startPoint x: 1060, startPoint y: 211, endPoint x: 989, endPoint y: 268, distance: 91.0
click at [1061, 211] on div at bounding box center [1053, 219] width 39 height 39
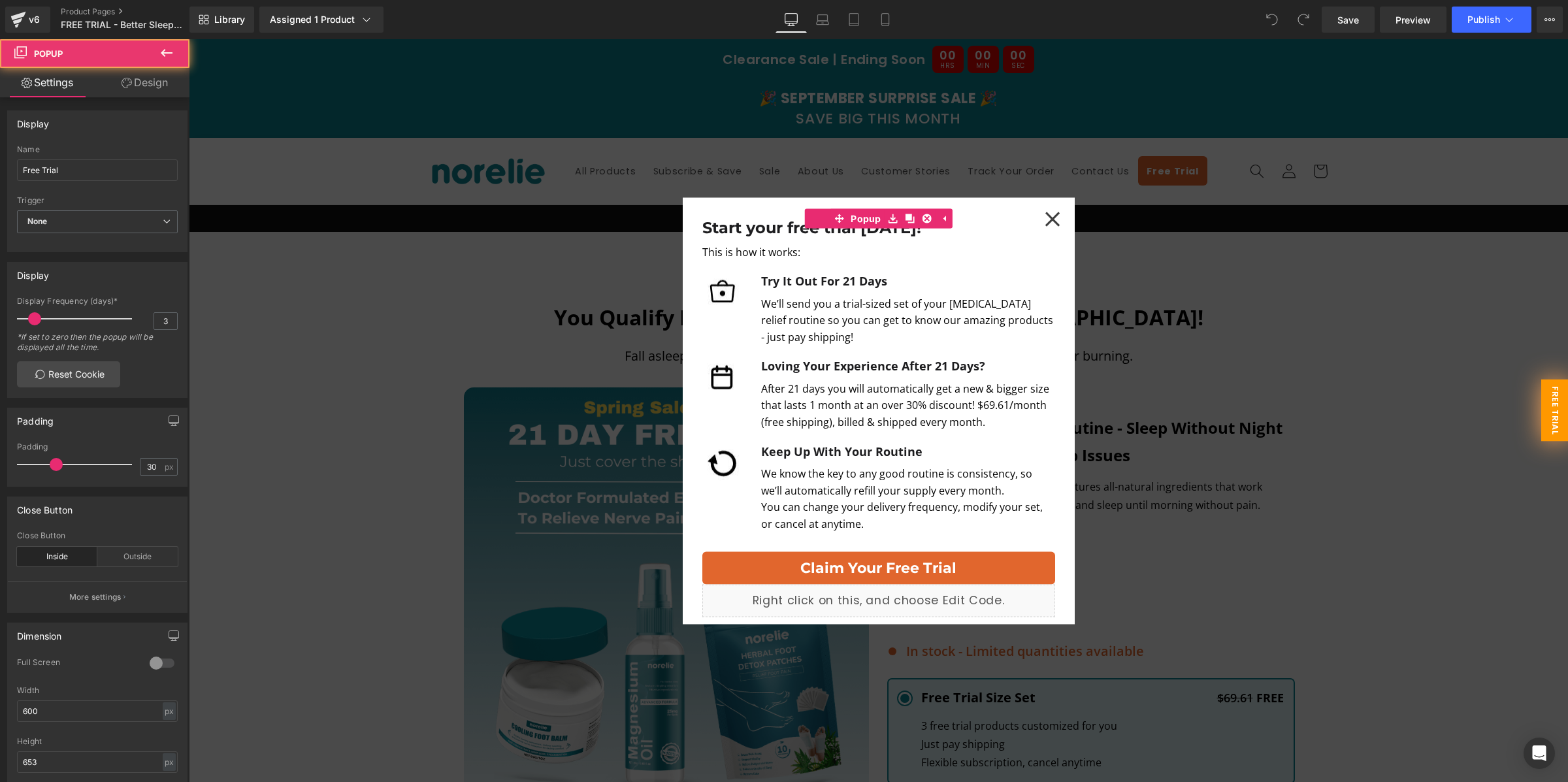
scroll to position [745, 0]
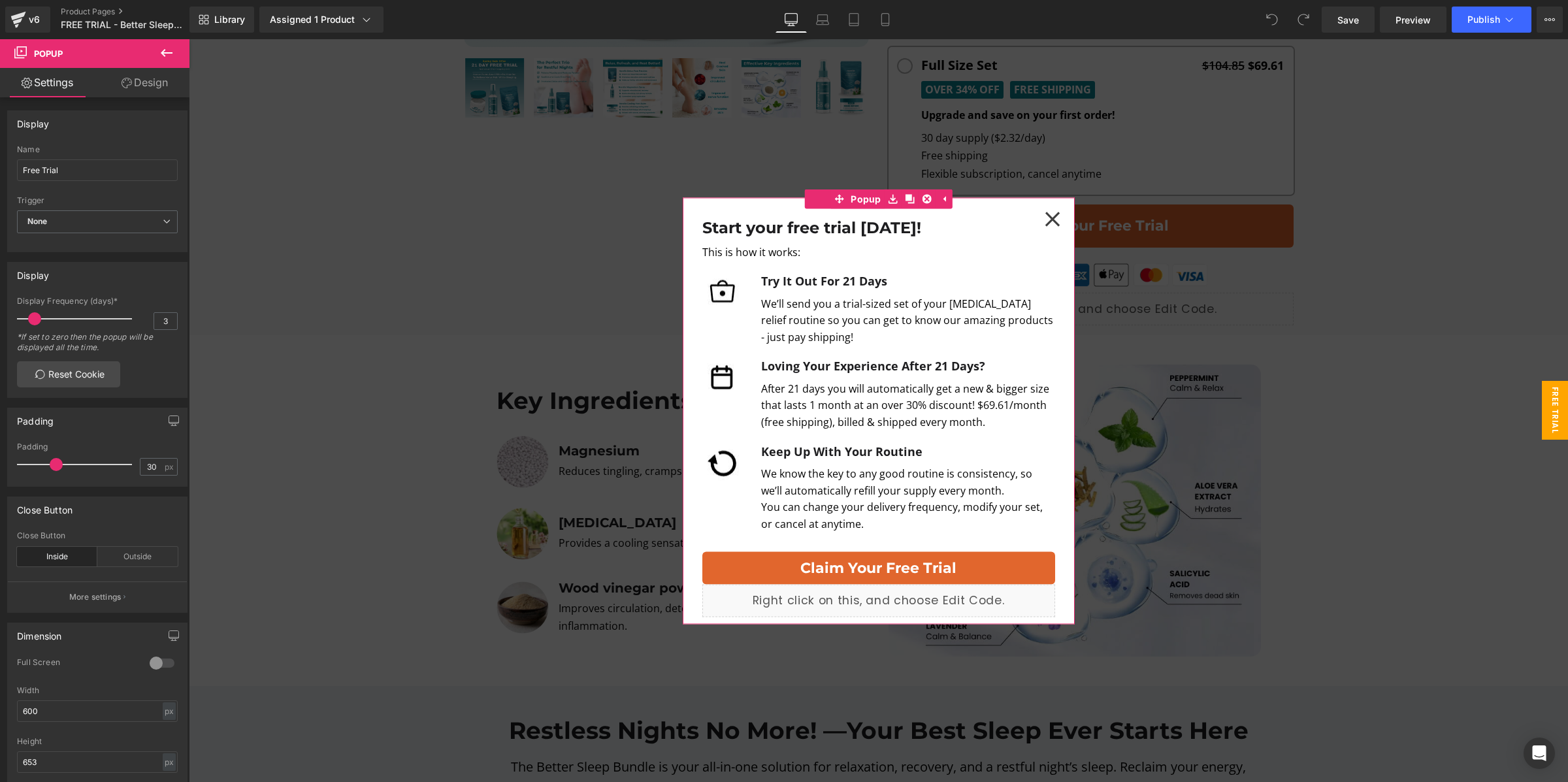
click at [1059, 215] on icon at bounding box center [1052, 219] width 16 height 16
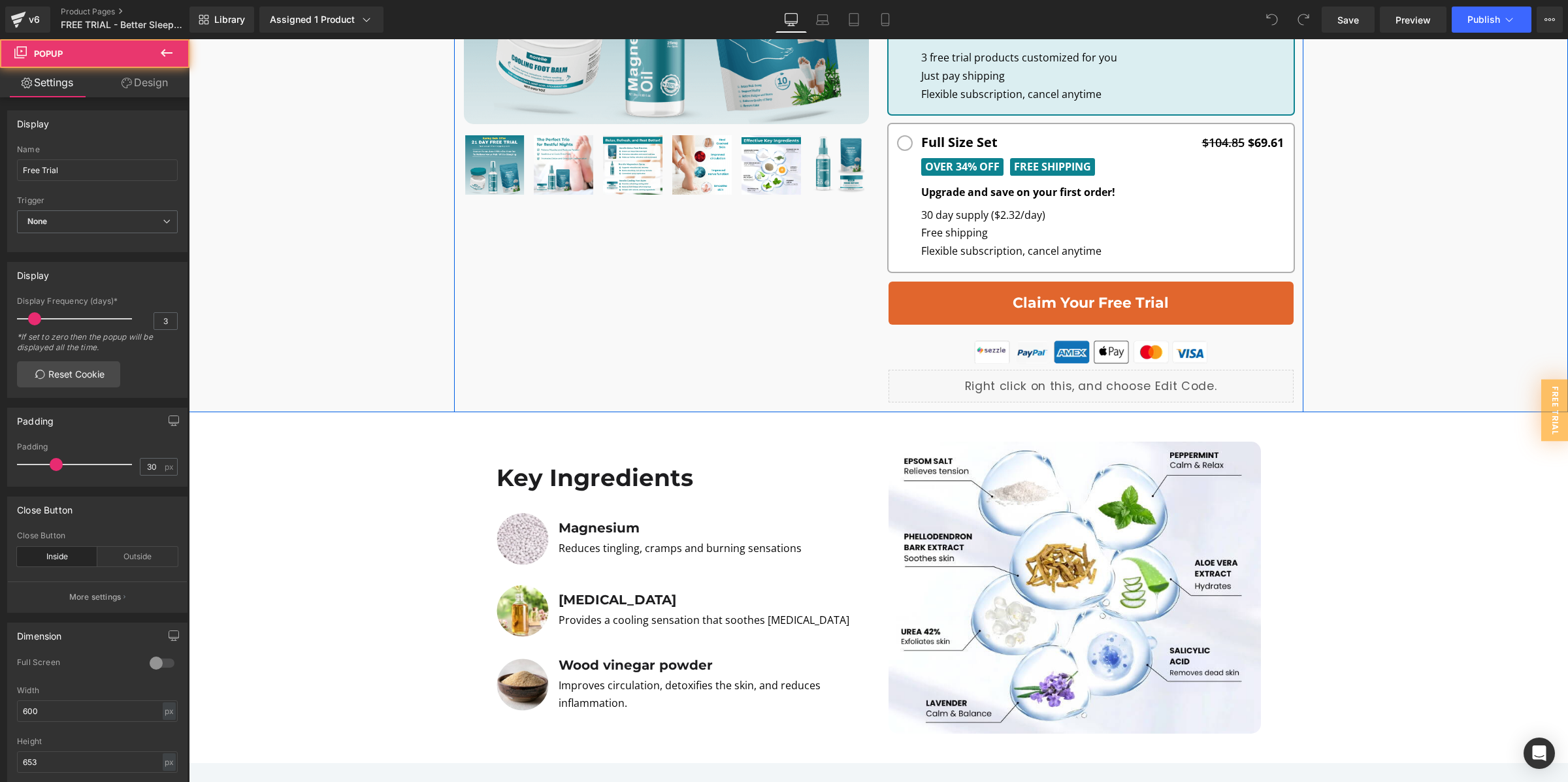
scroll to position [572, 0]
